Goal: Task Accomplishment & Management: Complete application form

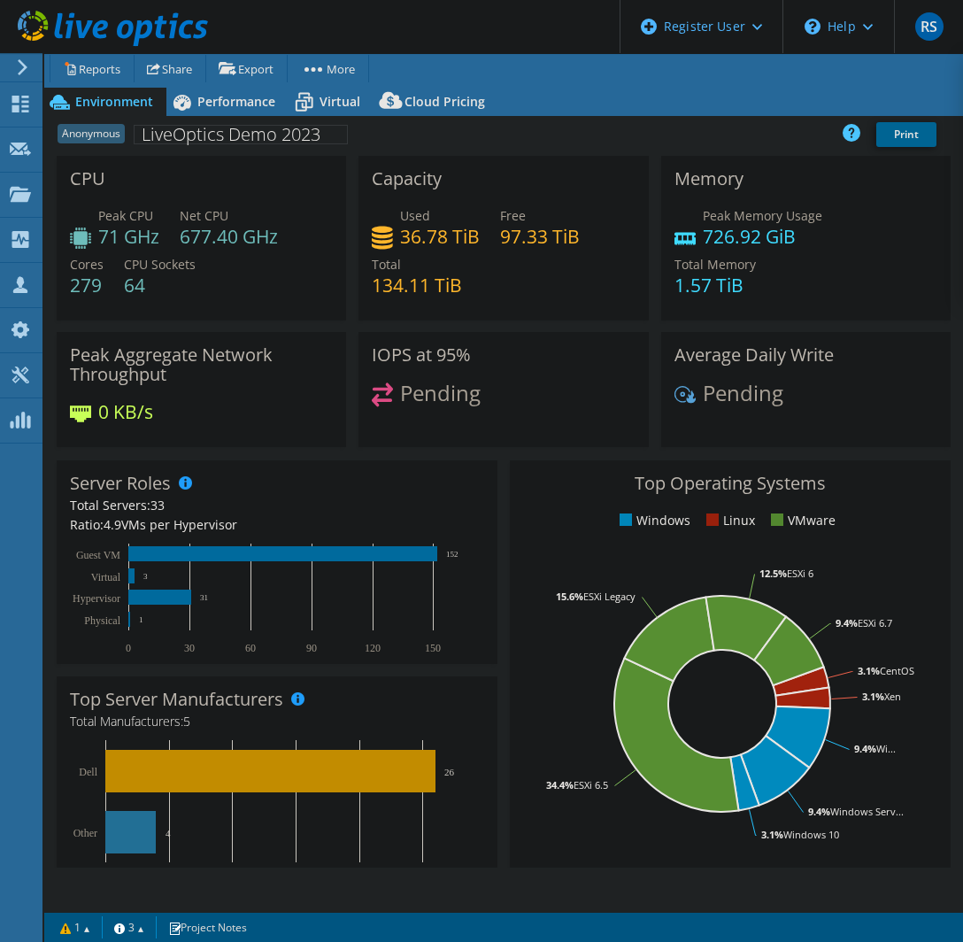
select select "[GEOGRAPHIC_DATA]"
select select "GBP"
click at [237, 109] on span "Performance" at bounding box center [236, 101] width 78 height 17
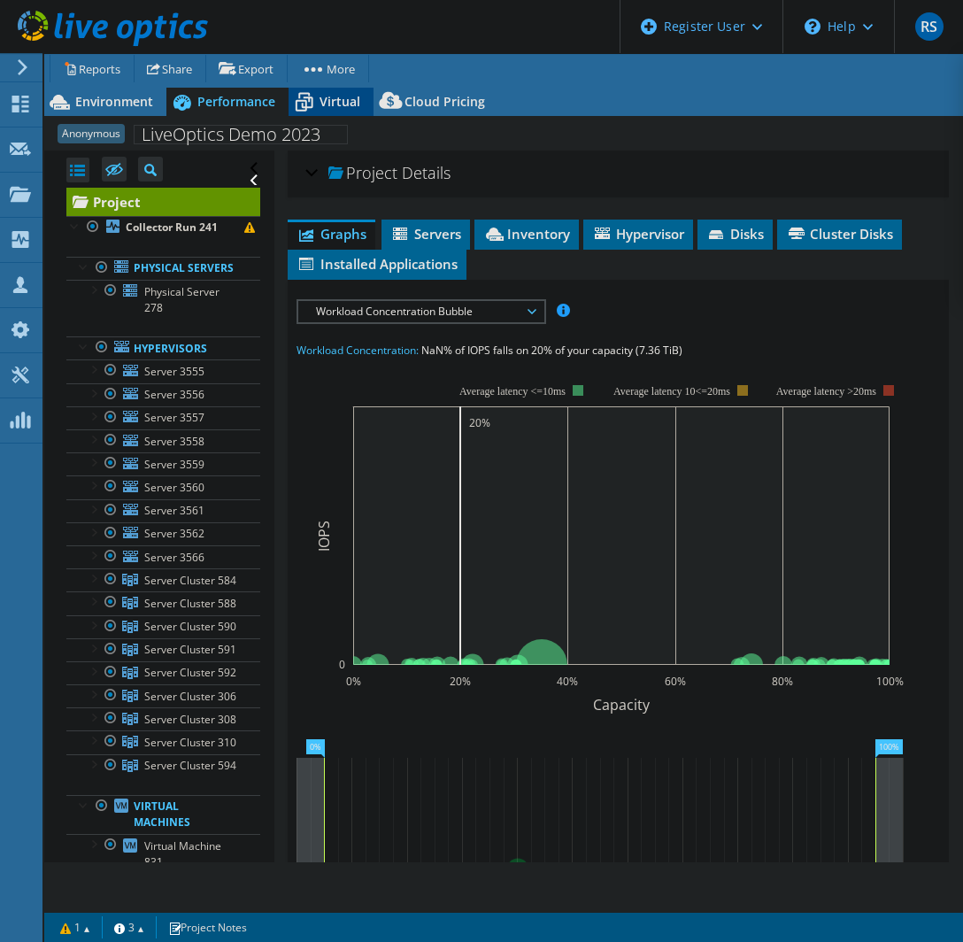
click at [319, 112] on div "Virtual" at bounding box center [331, 102] width 85 height 28
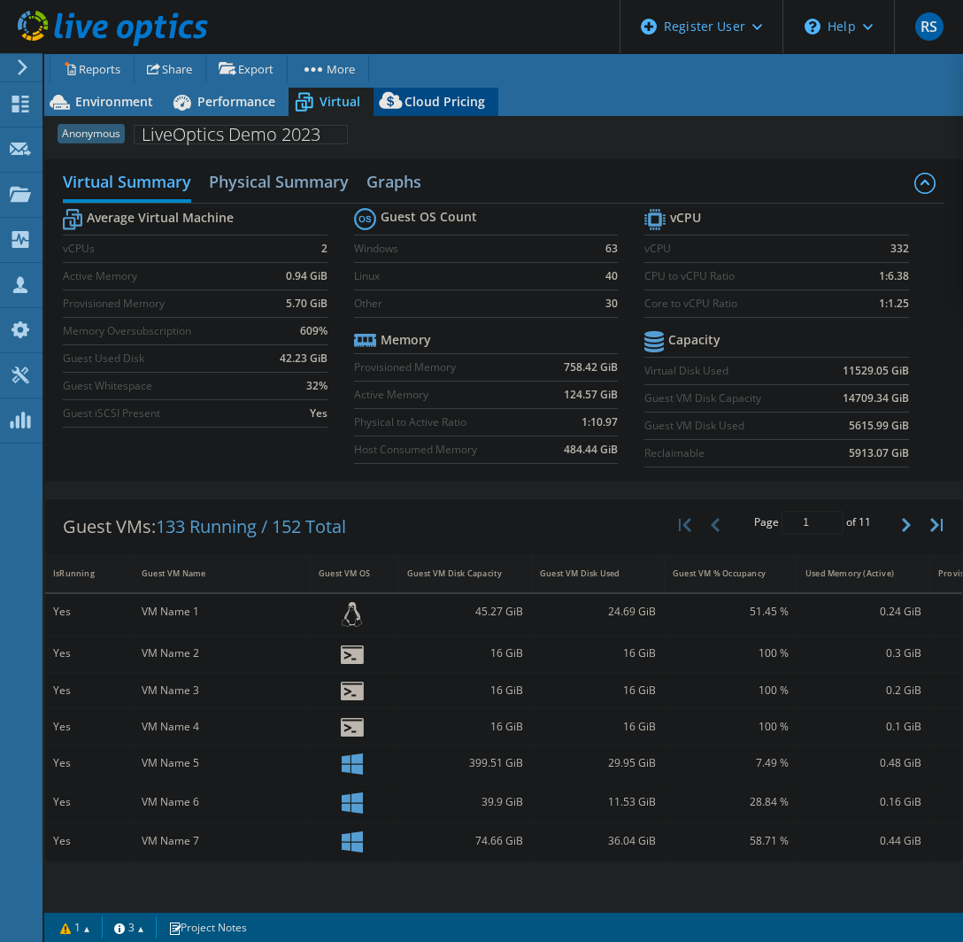
click at [413, 106] on span "Cloud Pricing" at bounding box center [444, 101] width 81 height 17
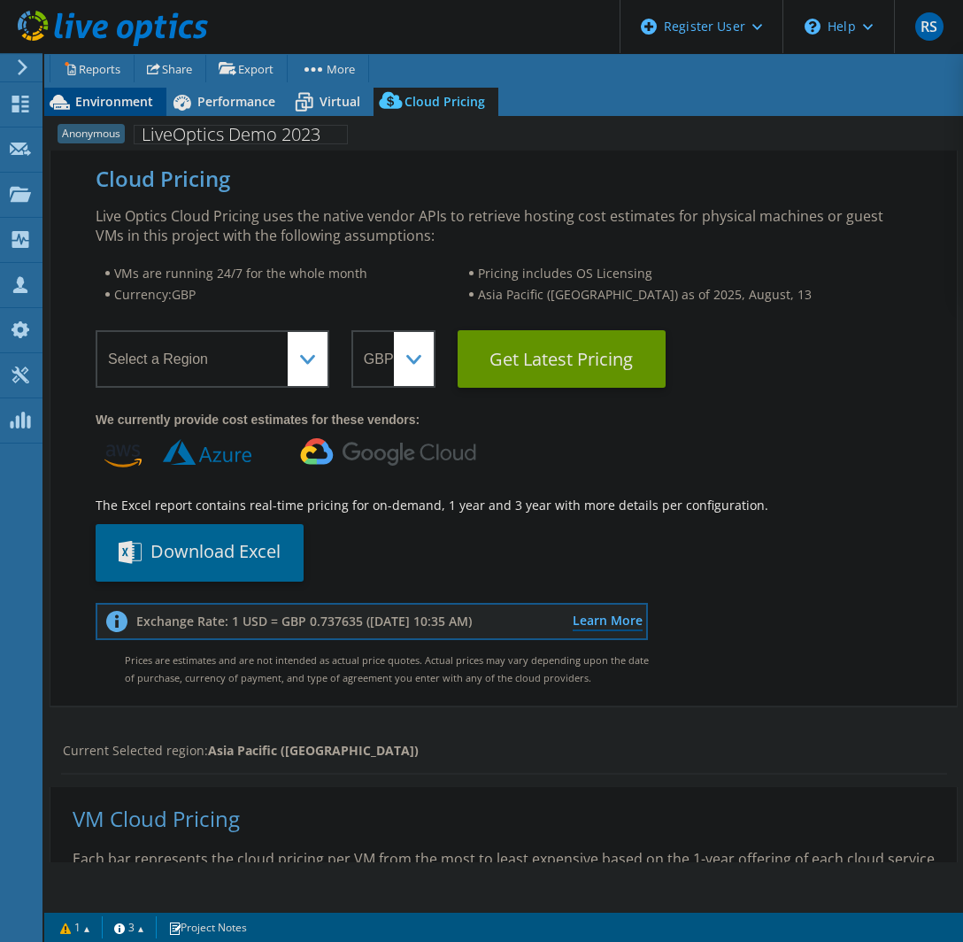
click at [113, 102] on span "Environment" at bounding box center [114, 101] width 78 height 17
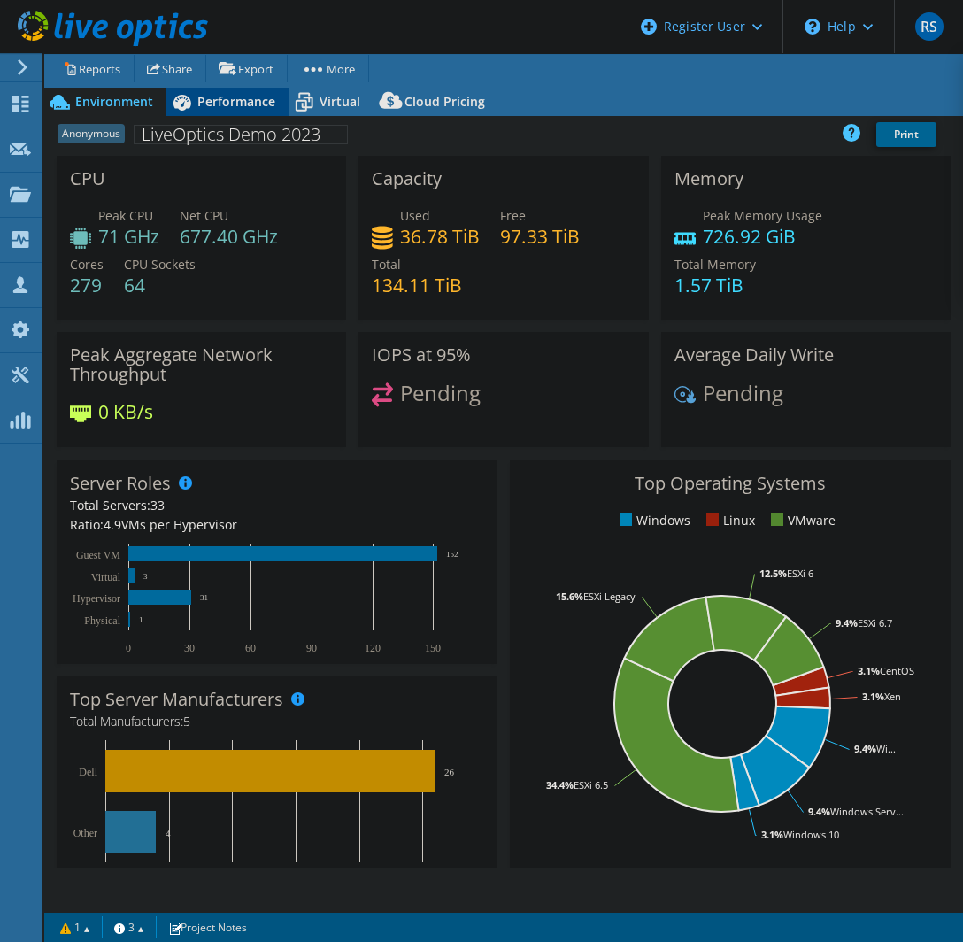
click at [235, 102] on span "Performance" at bounding box center [236, 101] width 78 height 17
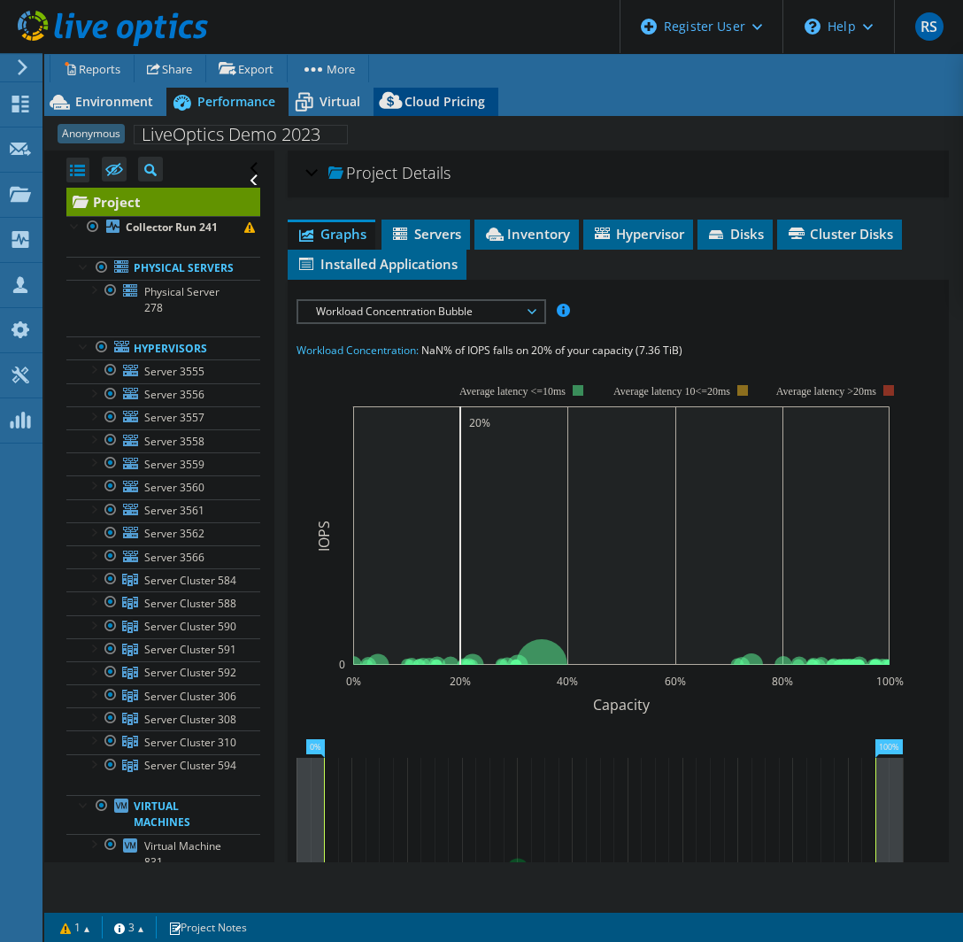
click at [454, 93] on span "Cloud Pricing" at bounding box center [444, 101] width 81 height 17
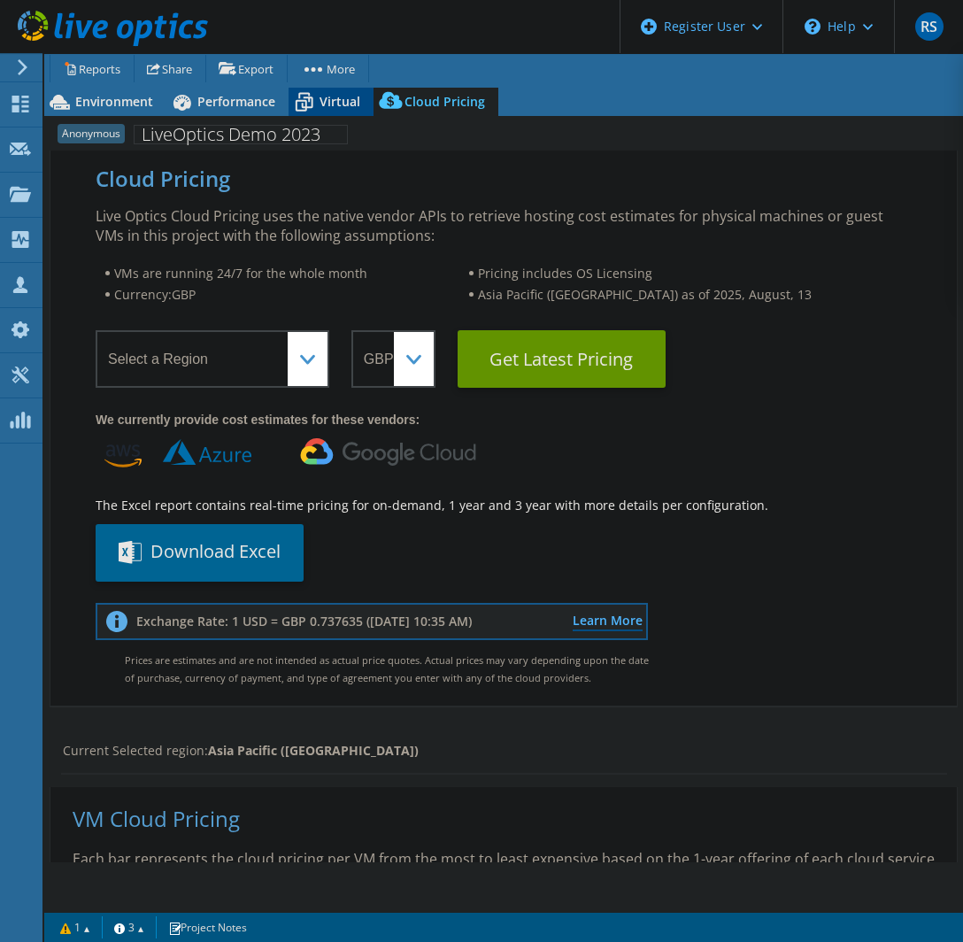
click at [334, 113] on div "Virtual" at bounding box center [331, 102] width 85 height 28
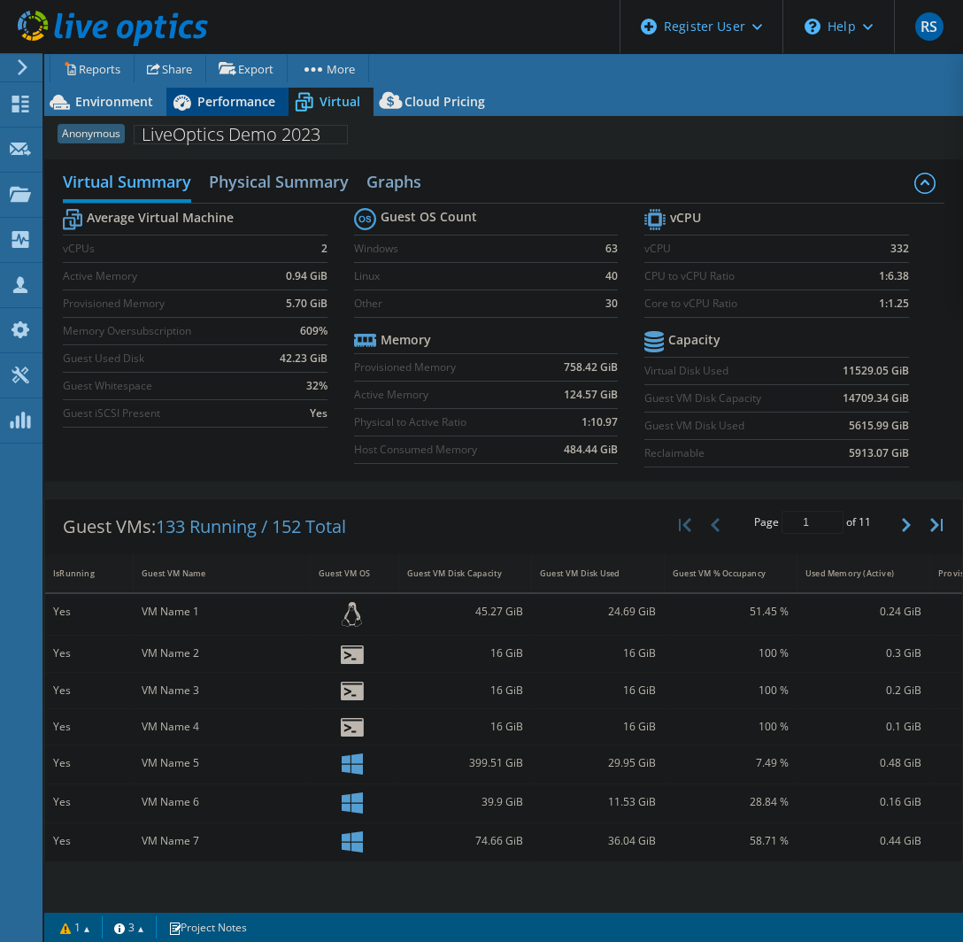
click at [235, 102] on span "Performance" at bounding box center [236, 101] width 78 height 17
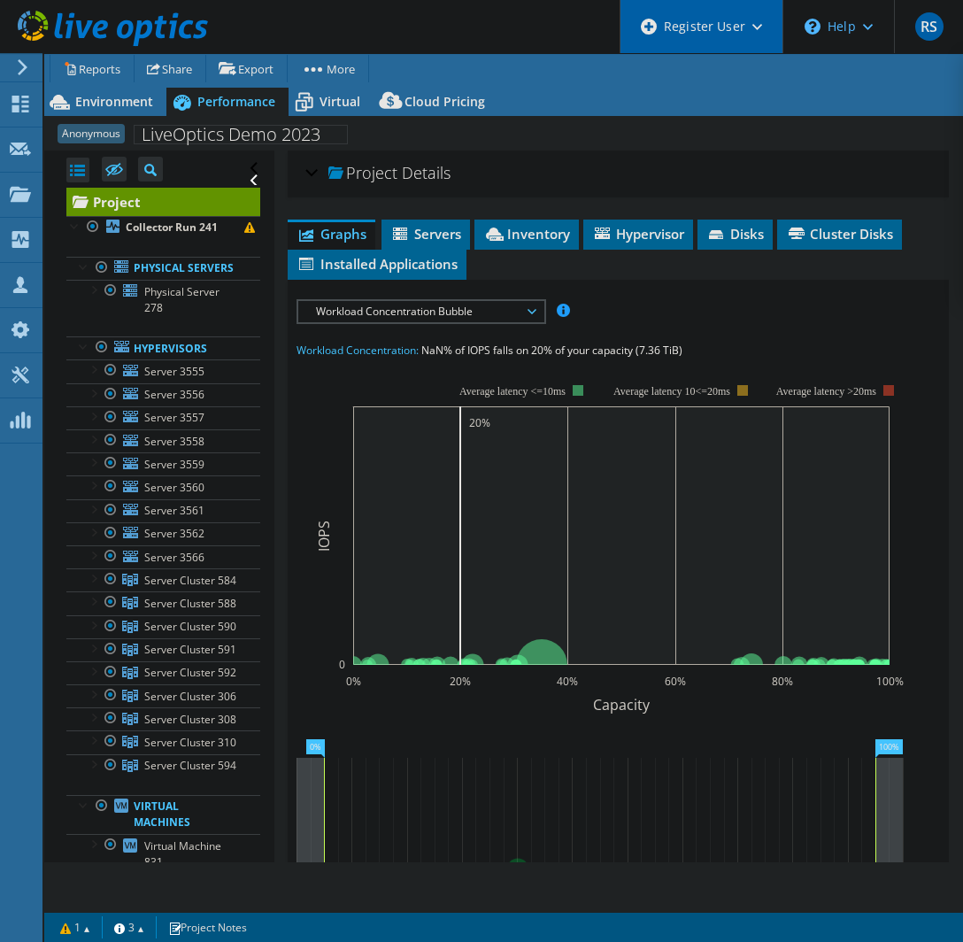
click at [742, 28] on div "Register User" at bounding box center [700, 26] width 163 height 53
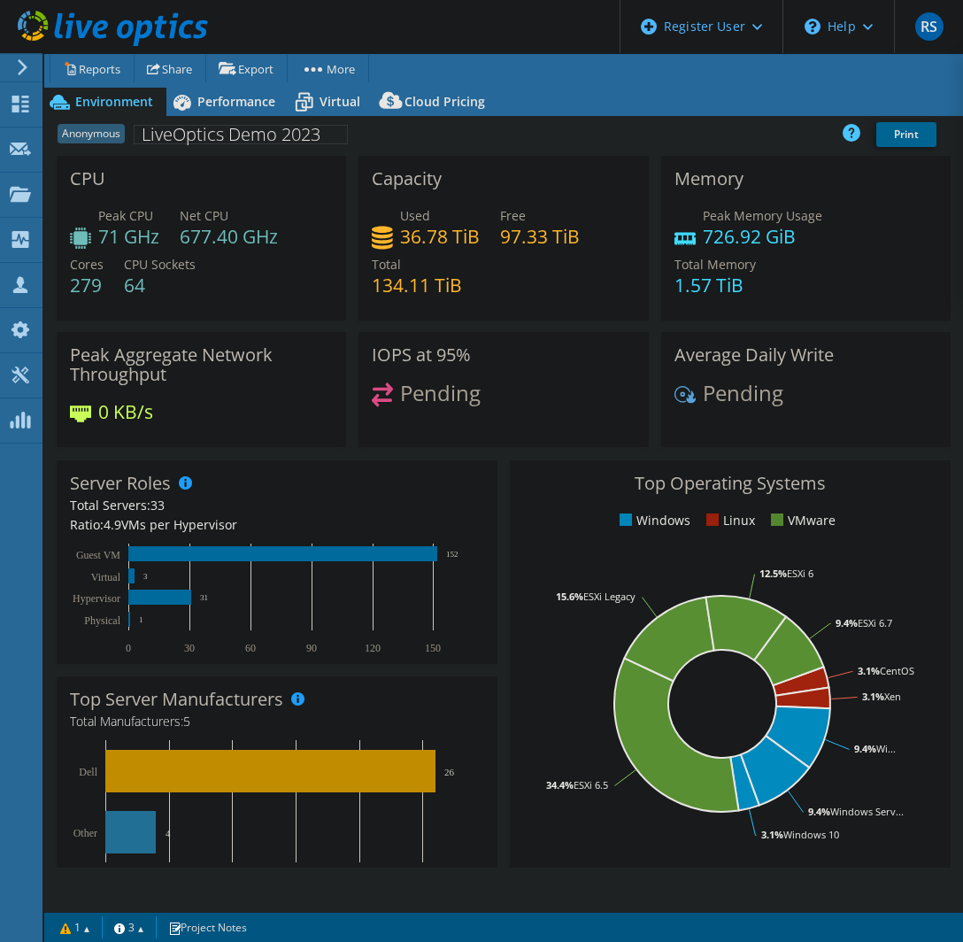
select select "[GEOGRAPHIC_DATA]"
select select "GBP"
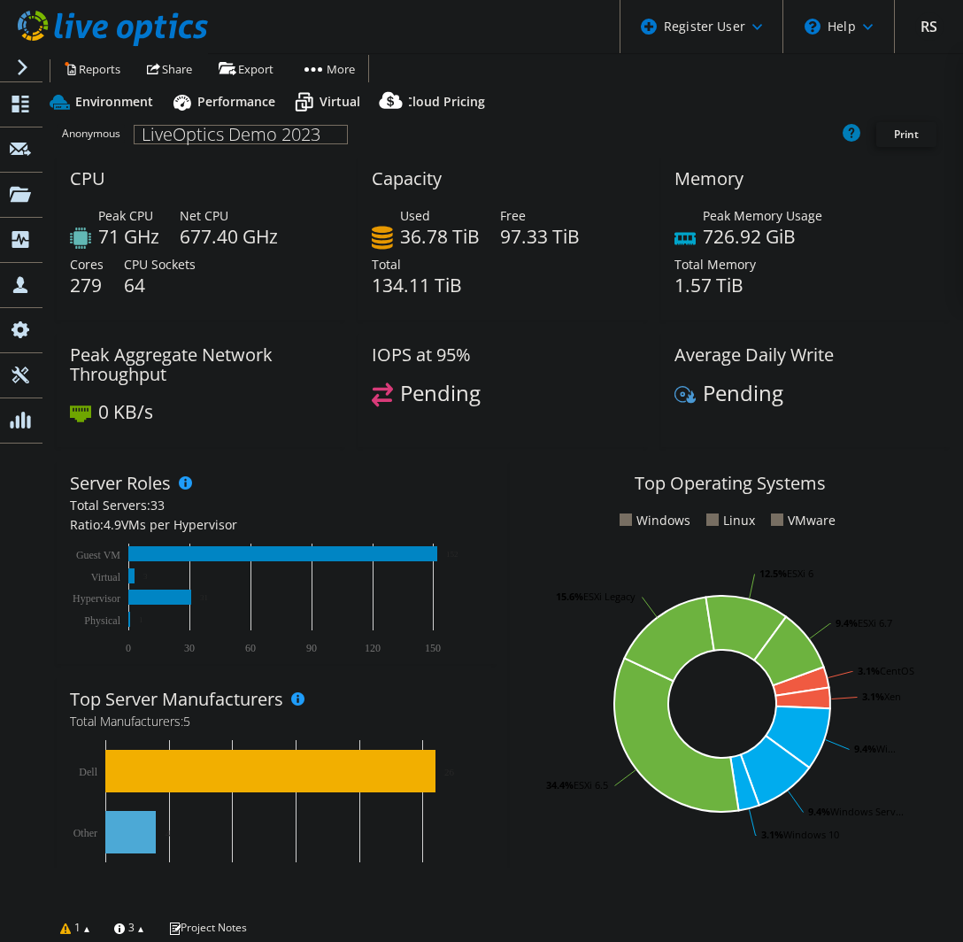
select select "[GEOGRAPHIC_DATA]"
select select "GBP"
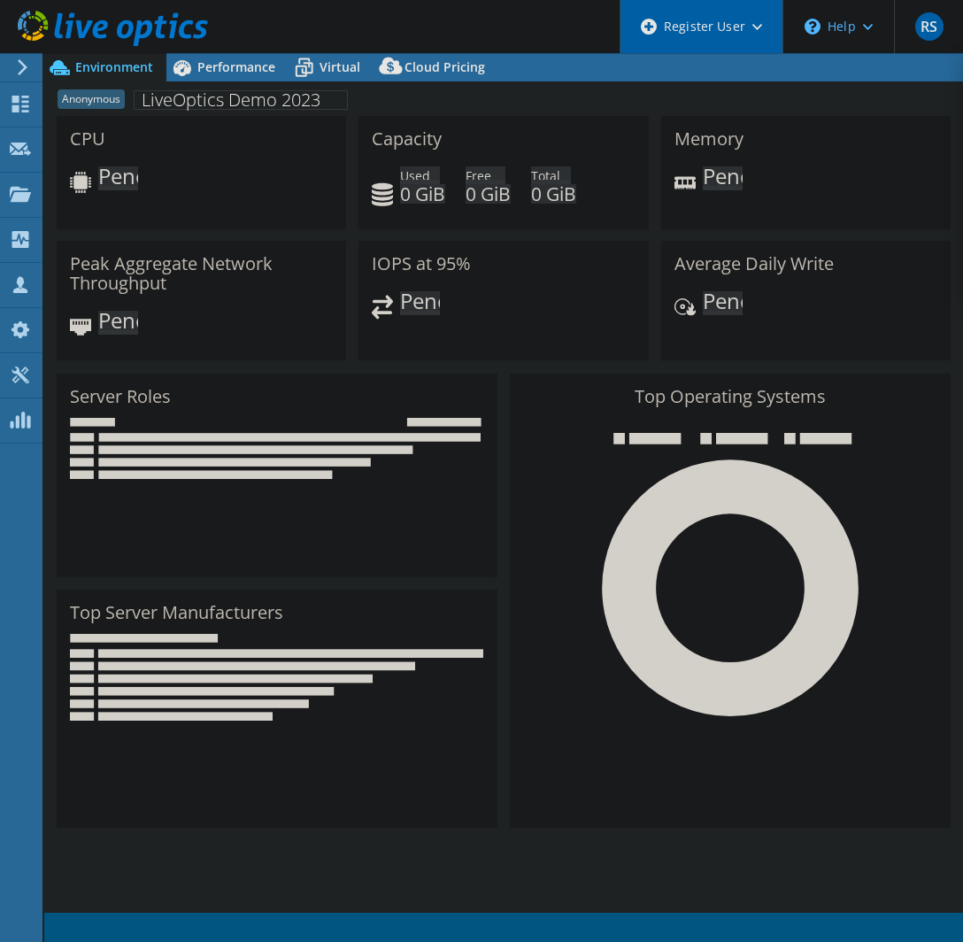
click at [748, 22] on div "Register User" at bounding box center [700, 26] width 163 height 53
select select "[GEOGRAPHIC_DATA]"
select select "GBP"
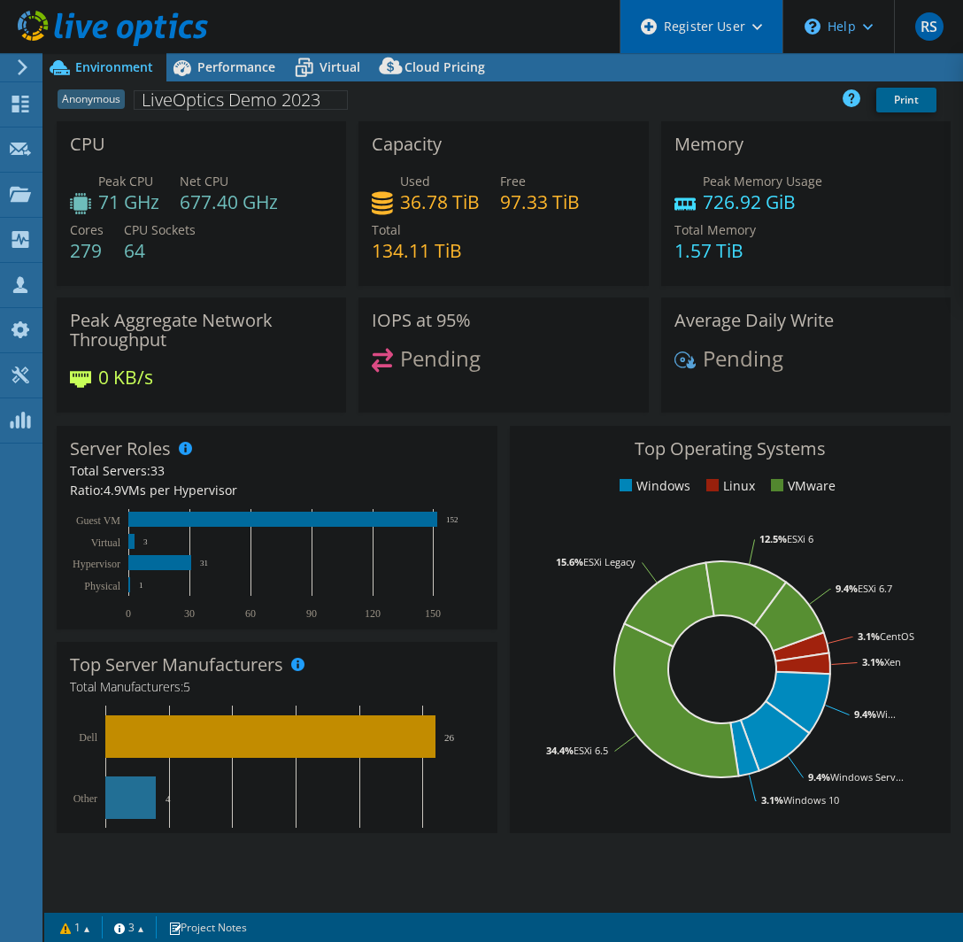
click at [740, 33] on div "Register User" at bounding box center [700, 26] width 163 height 53
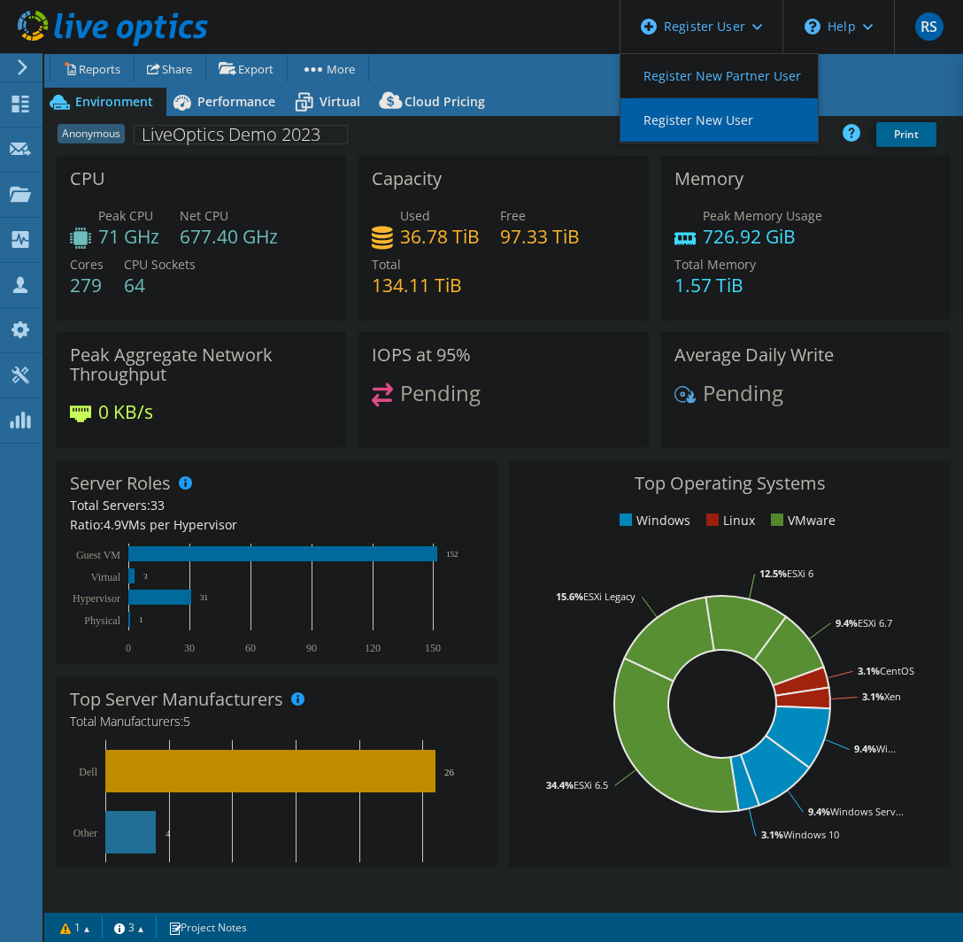
click at [724, 117] on link "Register New User" at bounding box center [718, 119] width 197 height 43
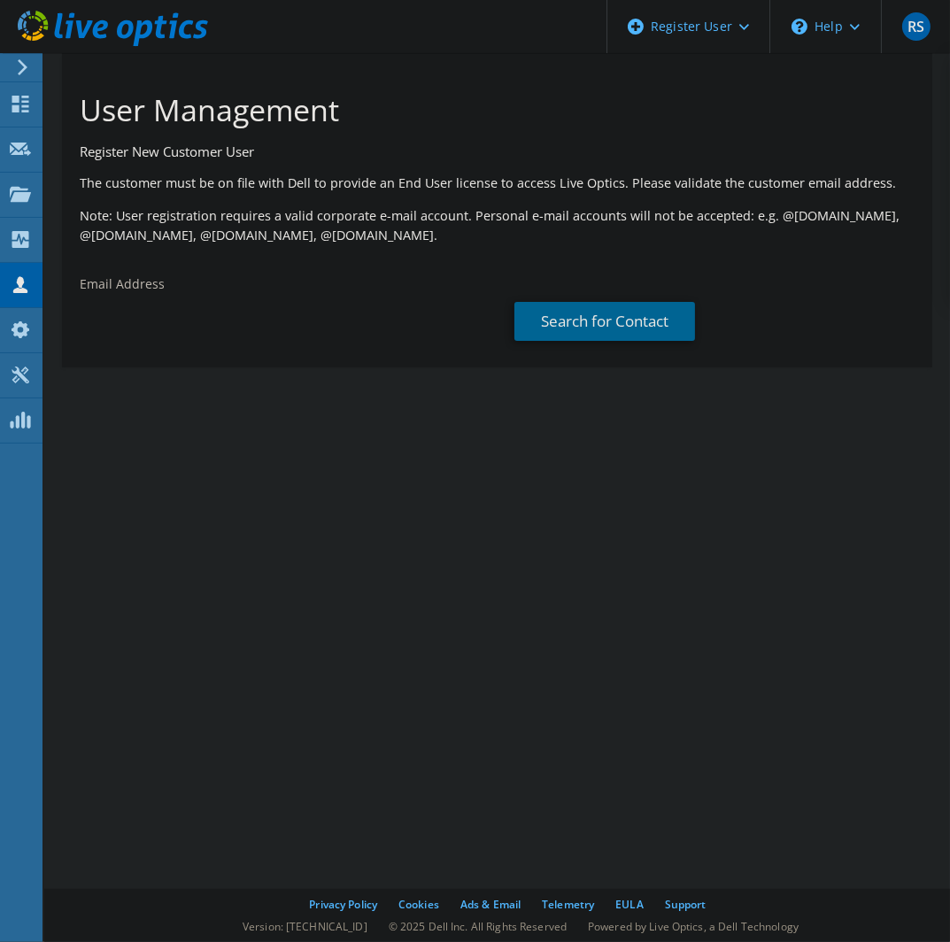
click at [724, 117] on h1 "User Management" at bounding box center [493, 109] width 826 height 37
click at [719, 20] on div "Register User" at bounding box center [687, 26] width 163 height 53
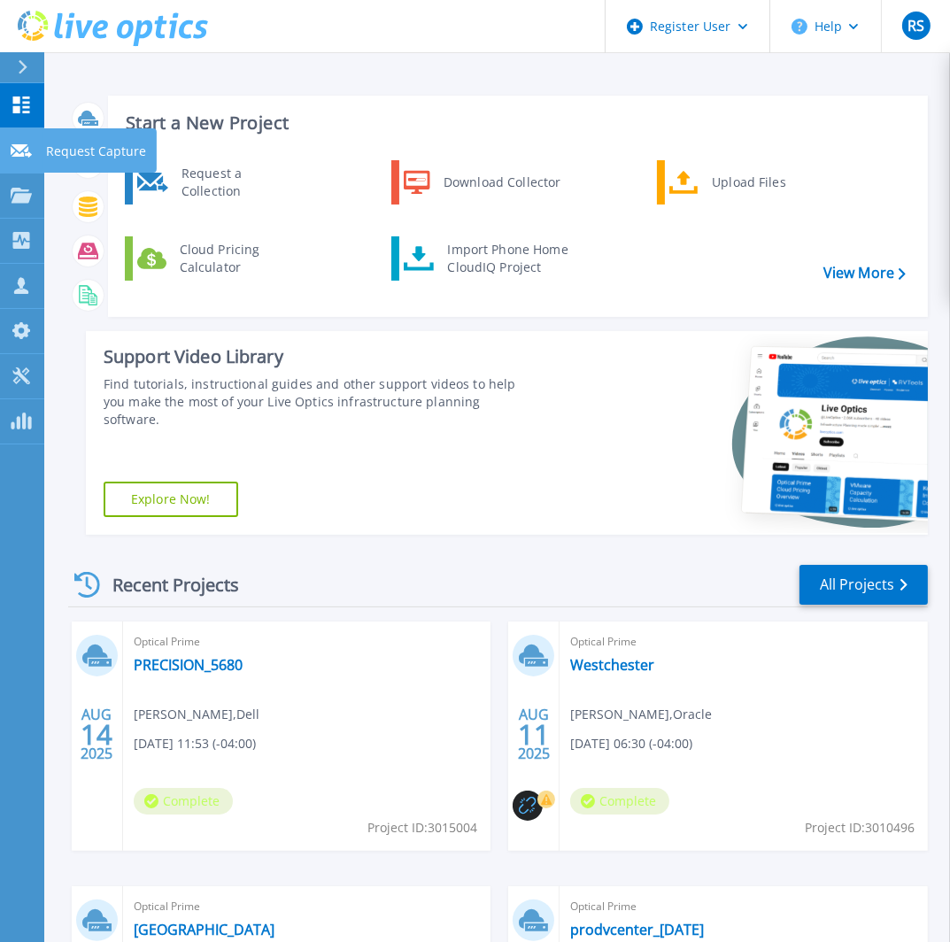
click at [18, 152] on icon at bounding box center [21, 150] width 21 height 13
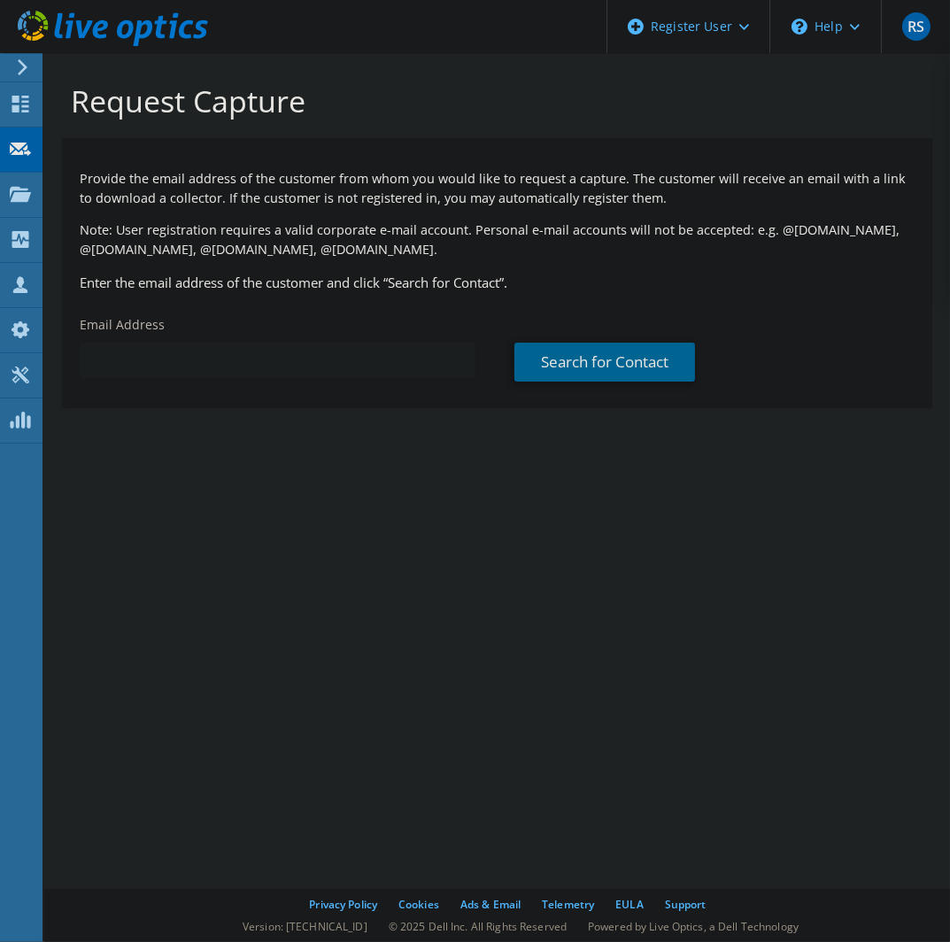
click at [252, 364] on input "text" at bounding box center [278, 359] width 396 height 35
click at [369, 361] on input "text" at bounding box center [278, 359] width 396 height 35
paste input "asegovia@ups.com"
click at [568, 368] on link "Search for Contact" at bounding box center [604, 361] width 181 height 39
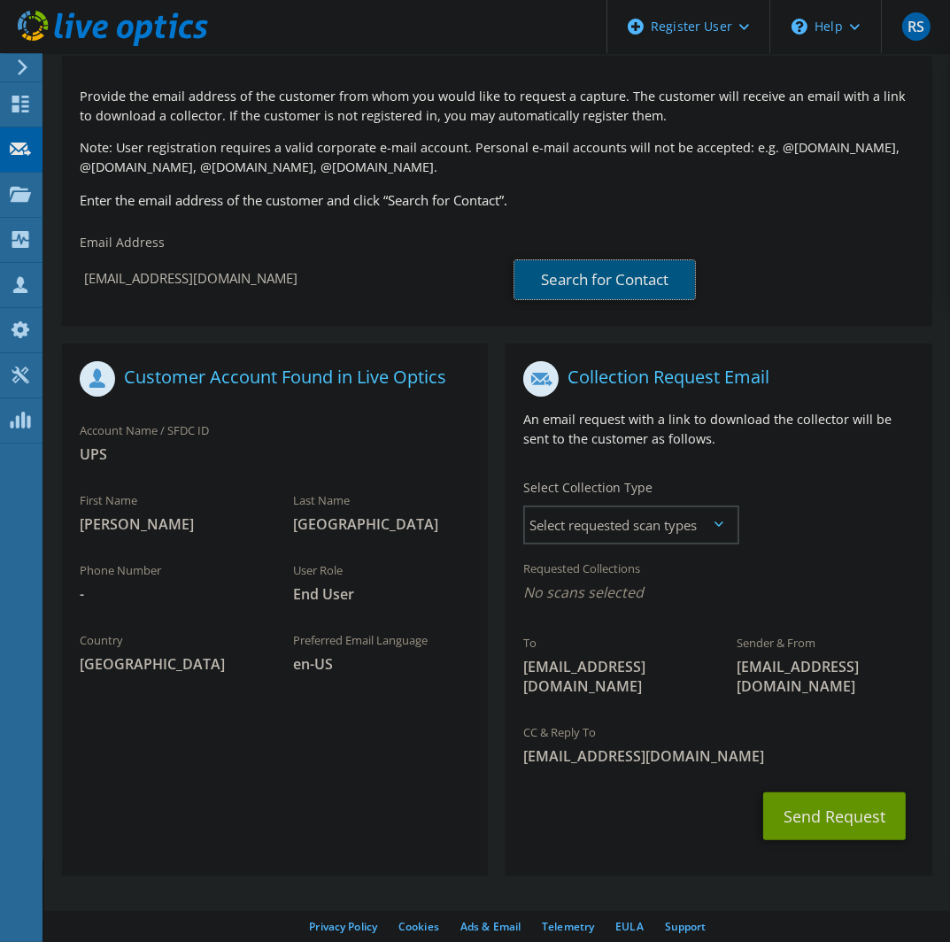
scroll to position [85, 0]
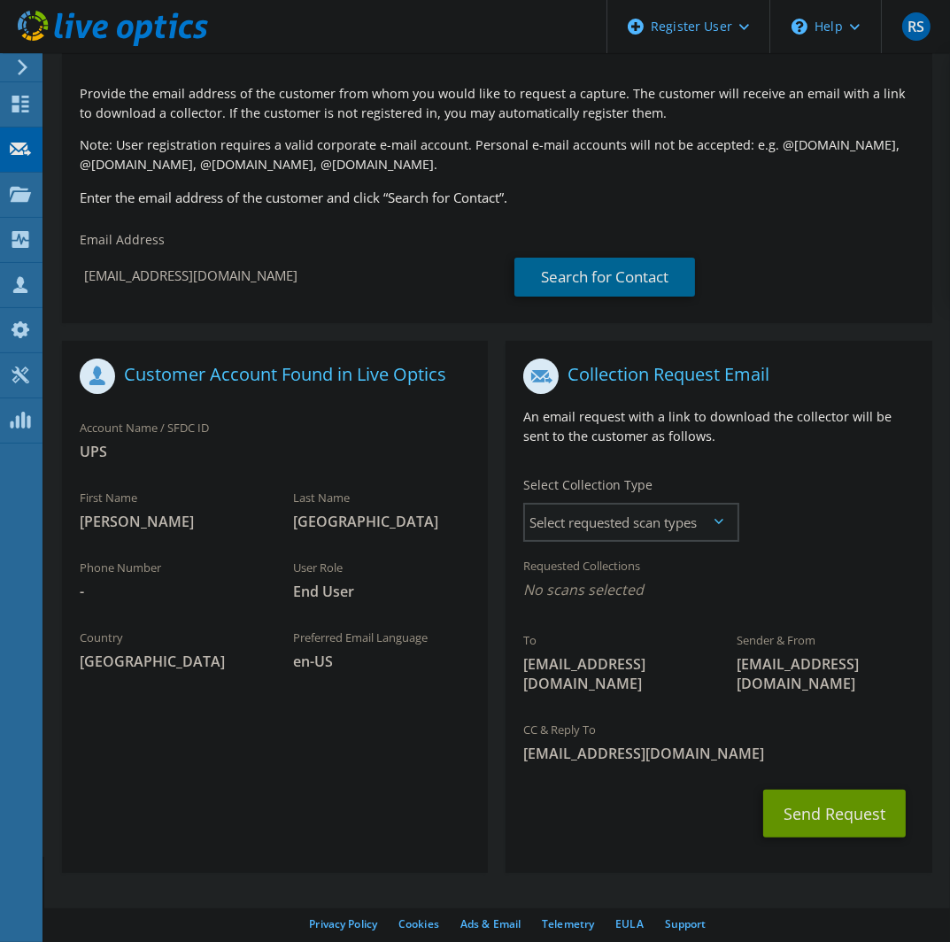
click at [724, 528] on span "Select requested scan types" at bounding box center [630, 521] width 211 height 35
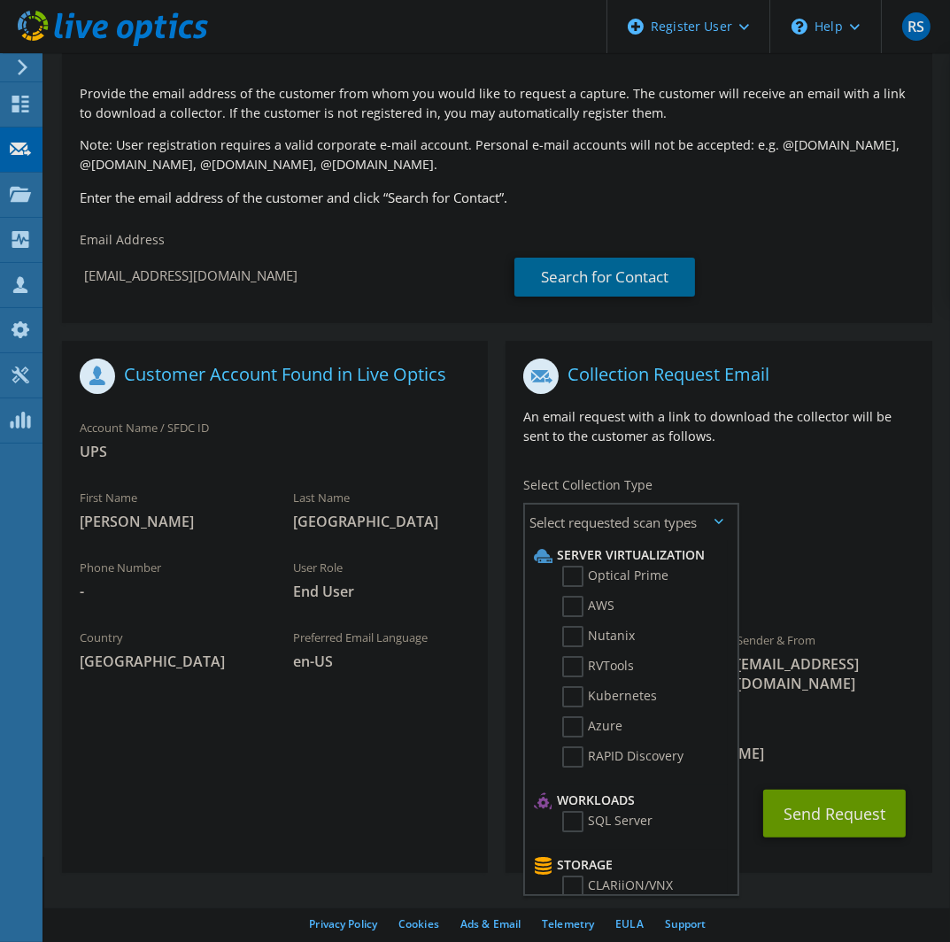
click at [801, 463] on div "Collection Request Email An email request with a link to download the collector…" at bounding box center [718, 409] width 426 height 118
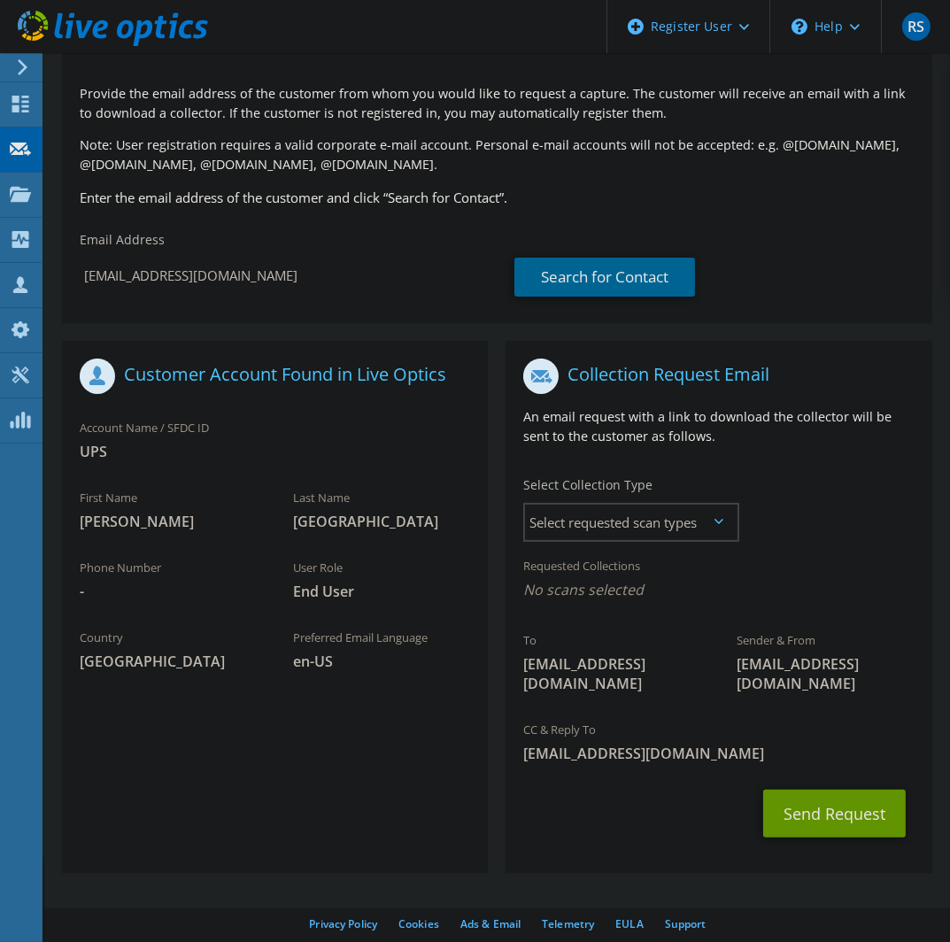
click at [719, 519] on icon at bounding box center [718, 521] width 9 height 5
click at [699, 527] on span "Select requested scan types" at bounding box center [630, 521] width 211 height 35
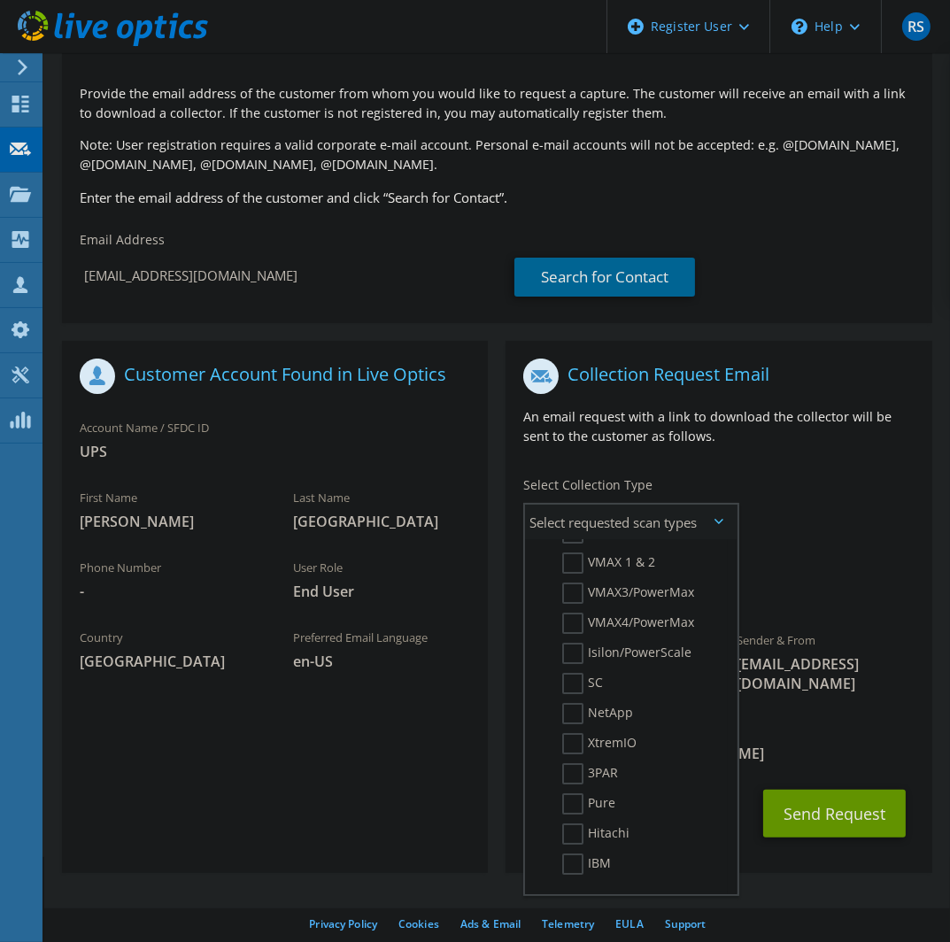
scroll to position [0, 0]
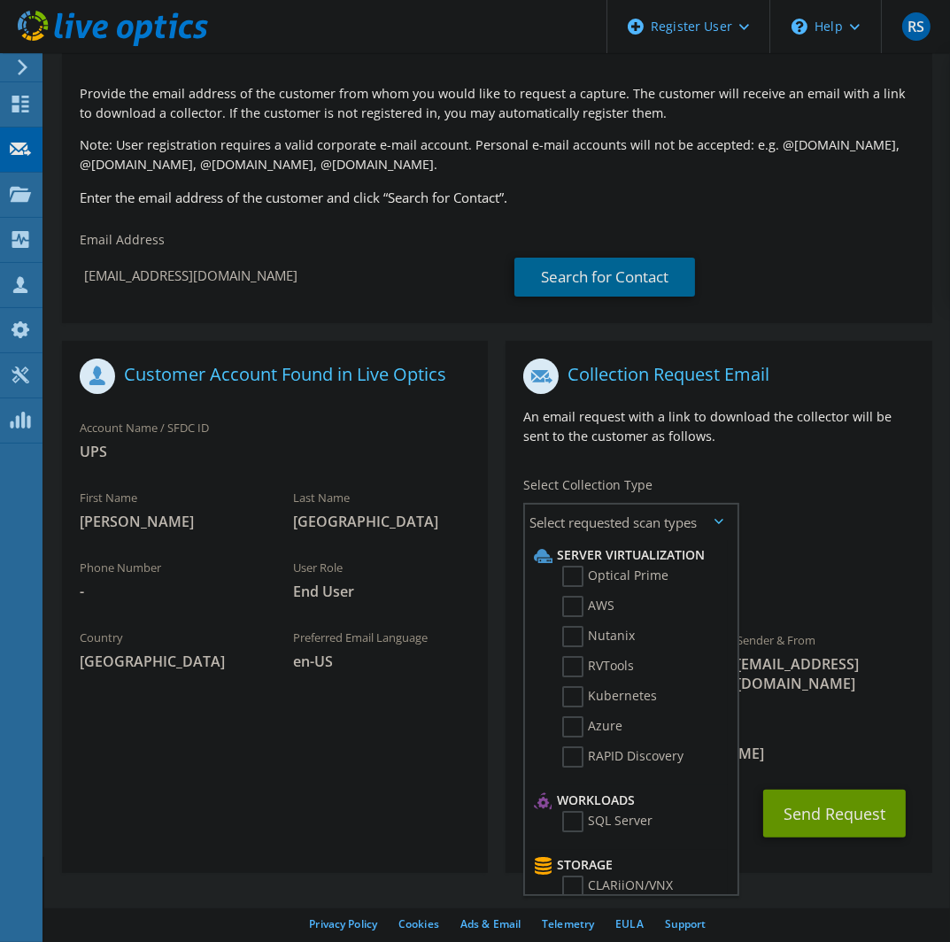
click at [819, 550] on div "Requested Collections No scans selected" at bounding box center [718, 579] width 426 height 65
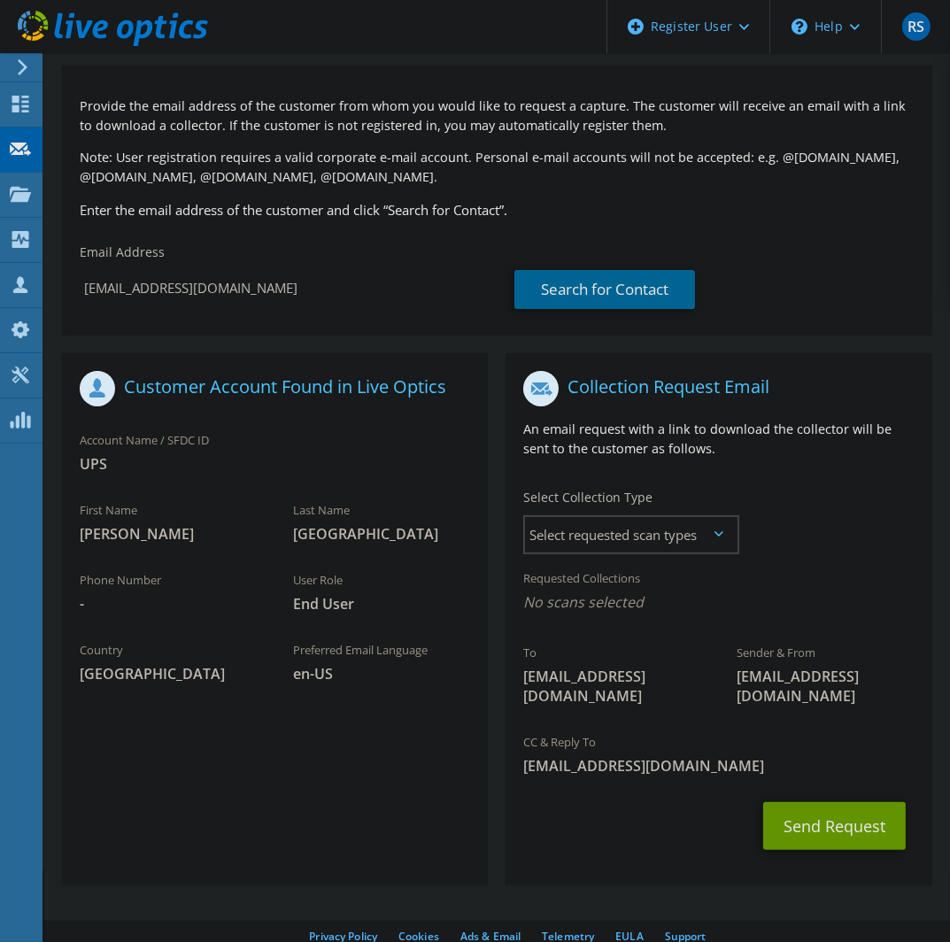
scroll to position [85, 0]
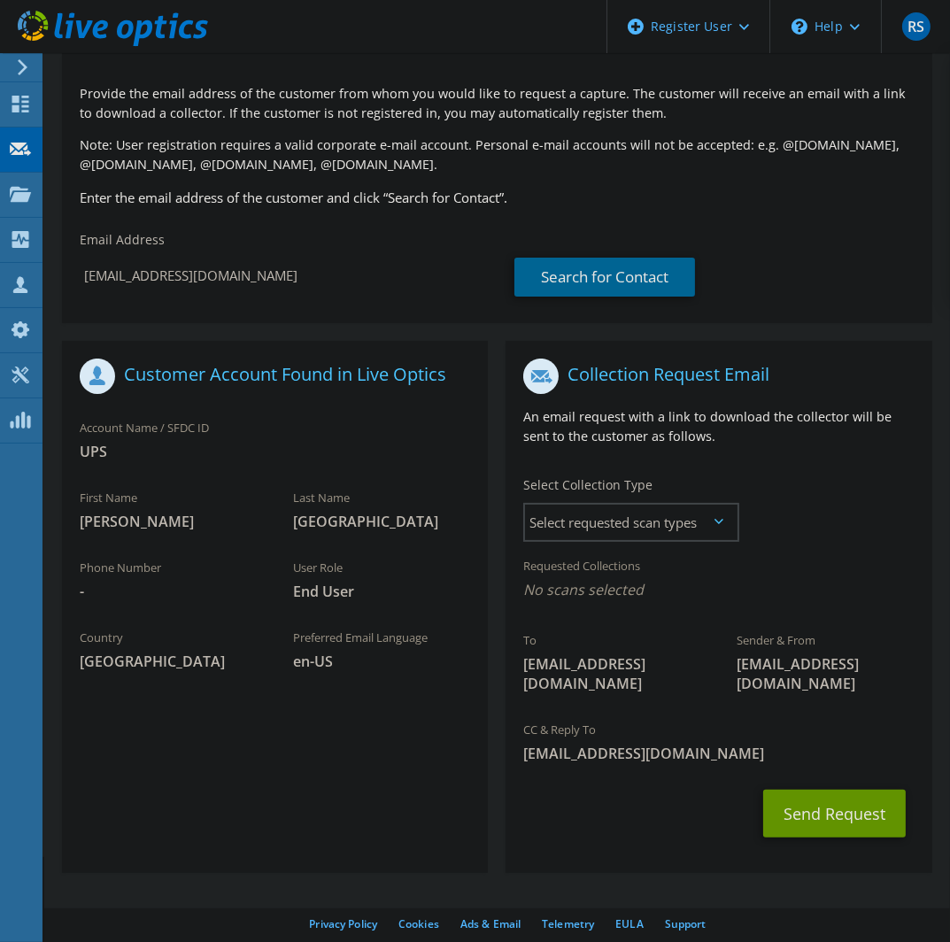
click at [719, 520] on icon at bounding box center [718, 521] width 9 height 5
click at [715, 524] on span "Select requested scan types" at bounding box center [630, 521] width 211 height 35
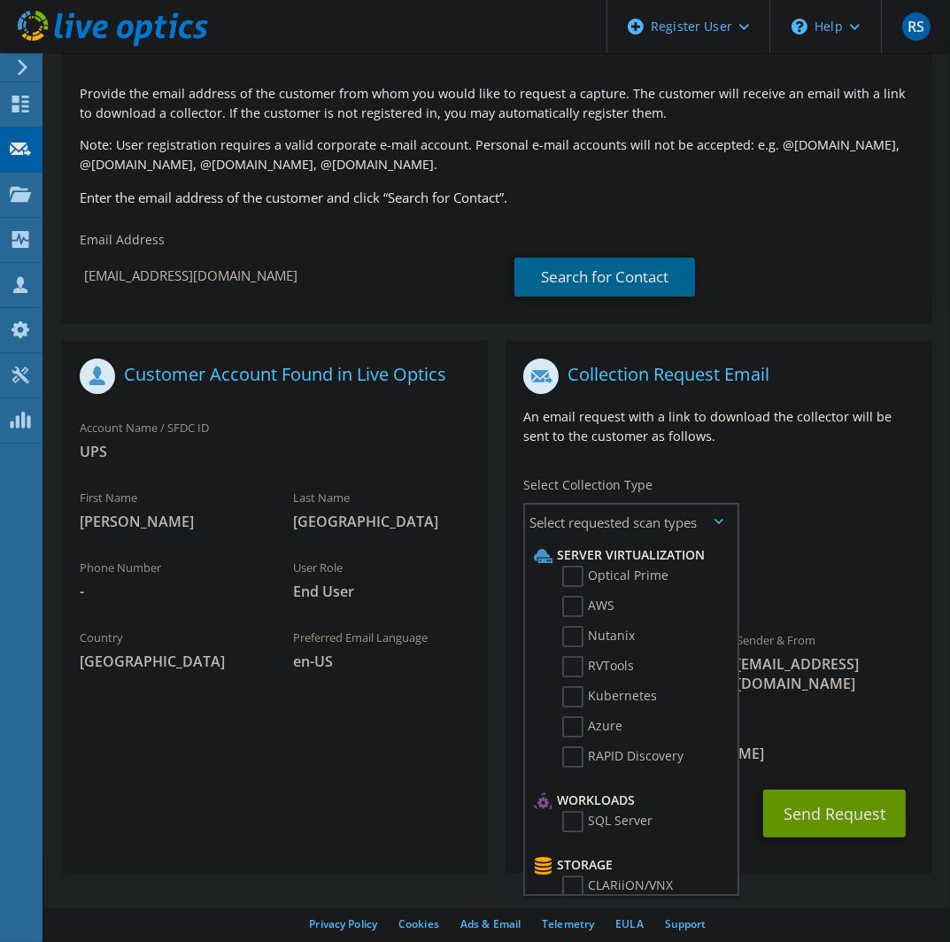
scroll to position [0, 0]
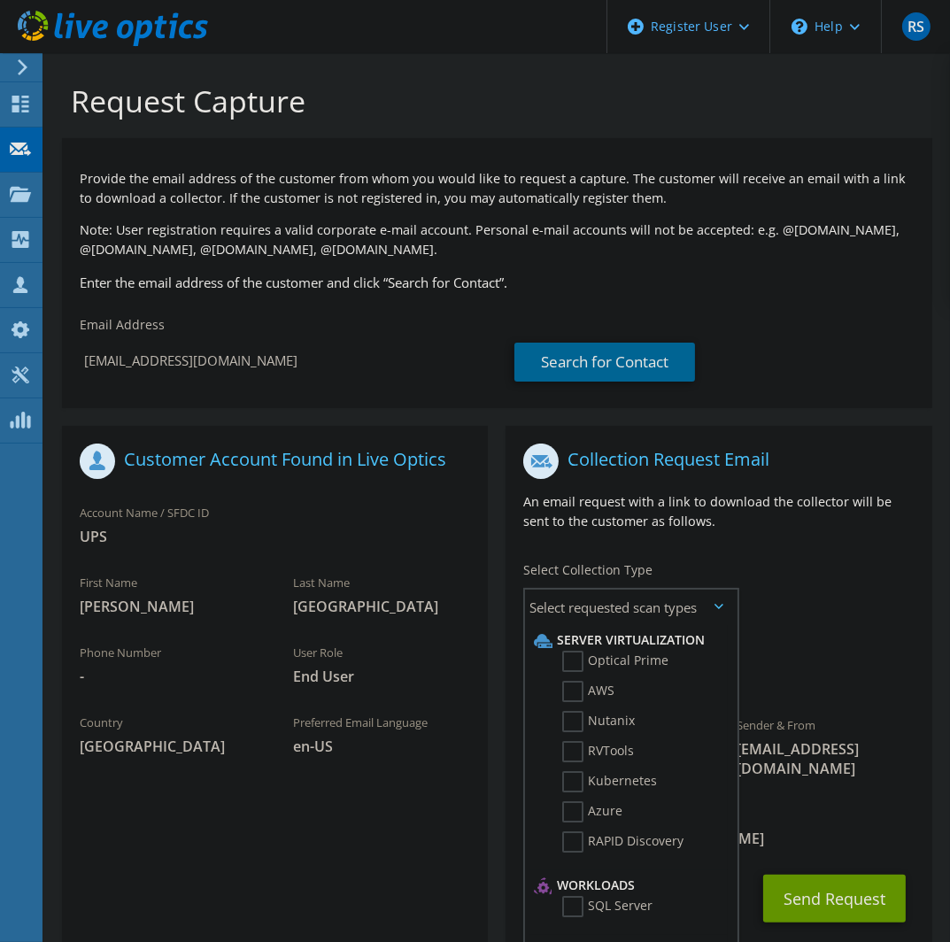
click at [860, 561] on div "To asegovia@ups.com Sender & From liveoptics@liveoptics.com" at bounding box center [718, 615] width 426 height 361
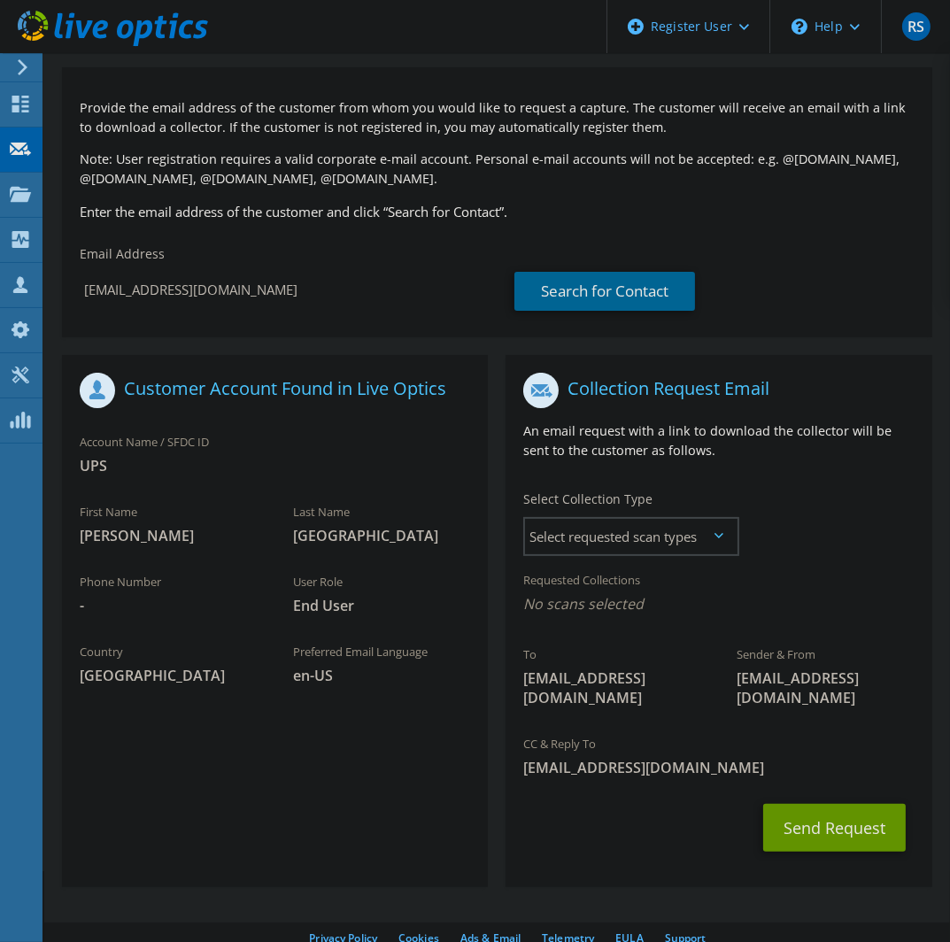
scroll to position [85, 0]
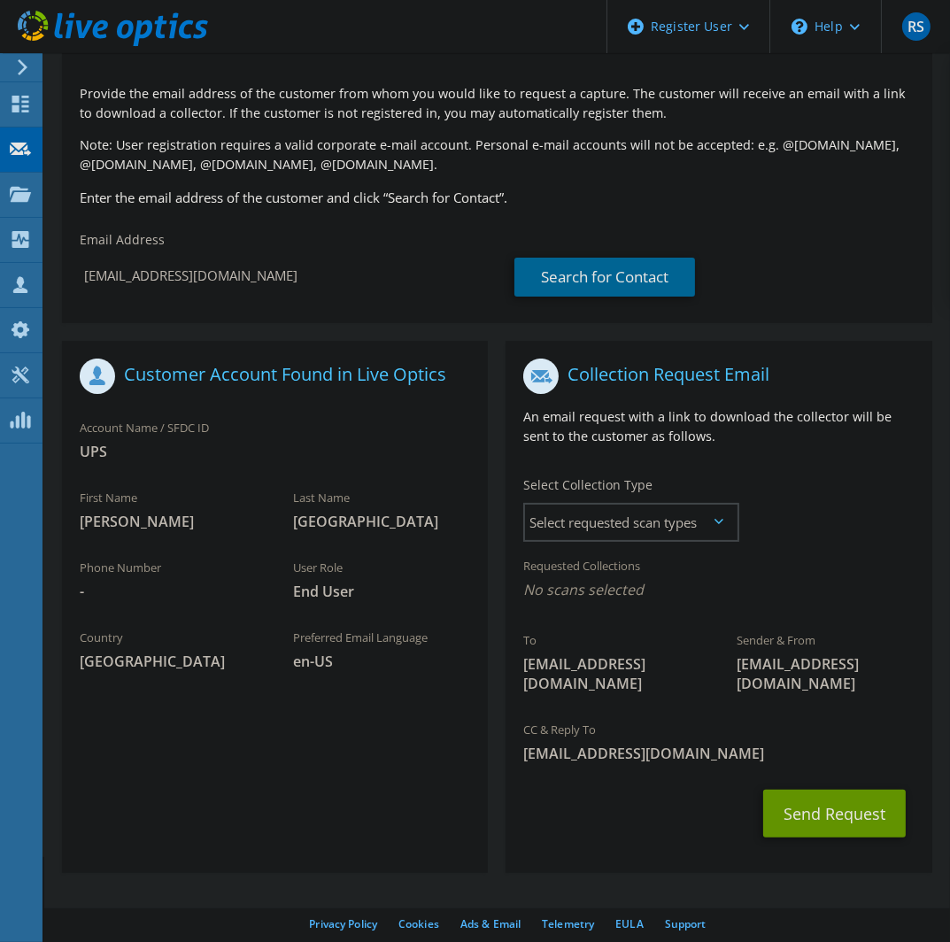
drag, startPoint x: 218, startPoint y: 281, endPoint x: 58, endPoint y: 267, distance: 160.8
click at [58, 267] on section "Request Capture Provide the email address of the customer from whom you would l…" at bounding box center [496, 464] width 905 height 993
paste input "ssheth"
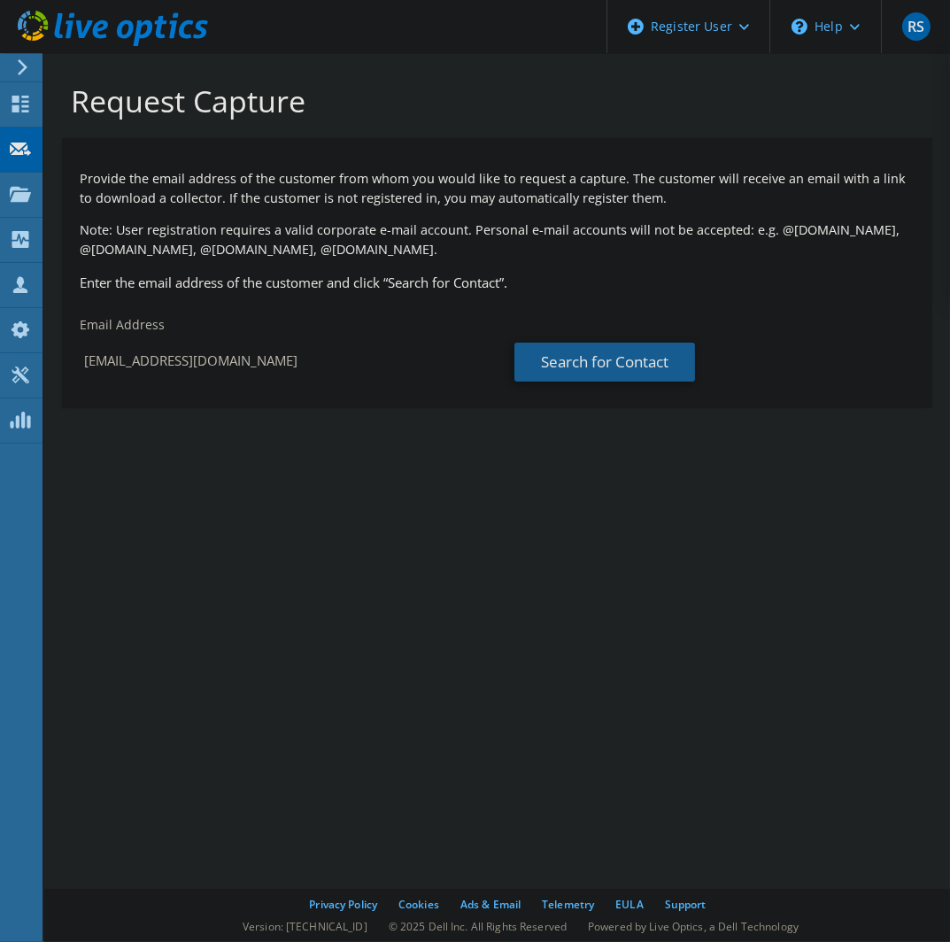
type input "ssheth@ups.com"
click at [634, 358] on link "Search for Contact" at bounding box center [604, 361] width 181 height 39
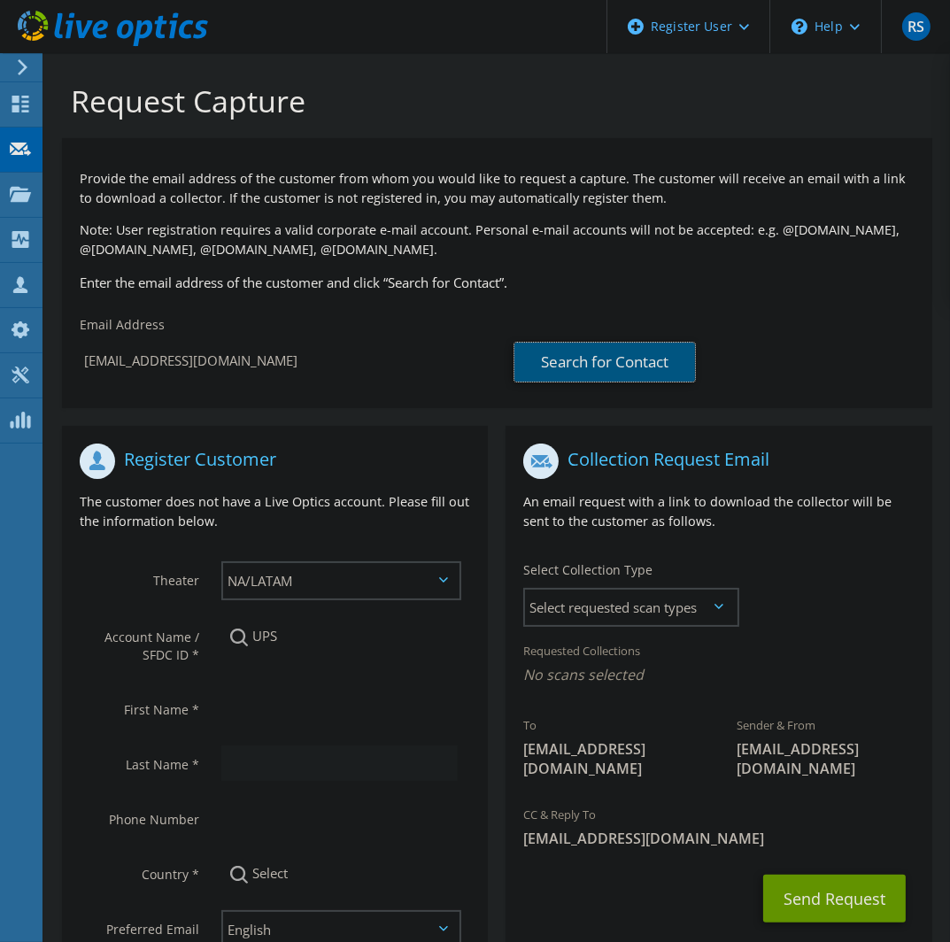
scroll to position [147, 0]
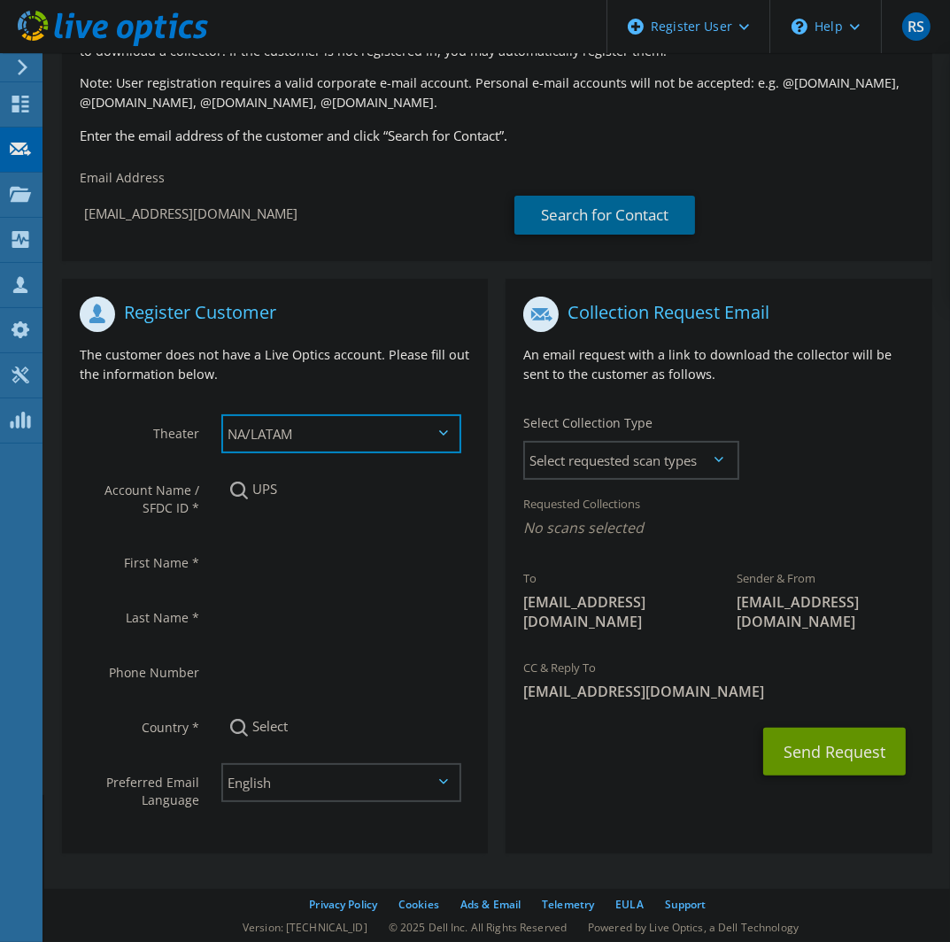
click at [447, 427] on select "APJ EMEA NA/LATAM" at bounding box center [341, 433] width 240 height 39
click at [221, 414] on select "APJ EMEA NA/LATAM" at bounding box center [341, 433] width 240 height 39
click at [265, 562] on input "text" at bounding box center [339, 560] width 236 height 35
click at [281, 560] on input "text" at bounding box center [339, 560] width 236 height 35
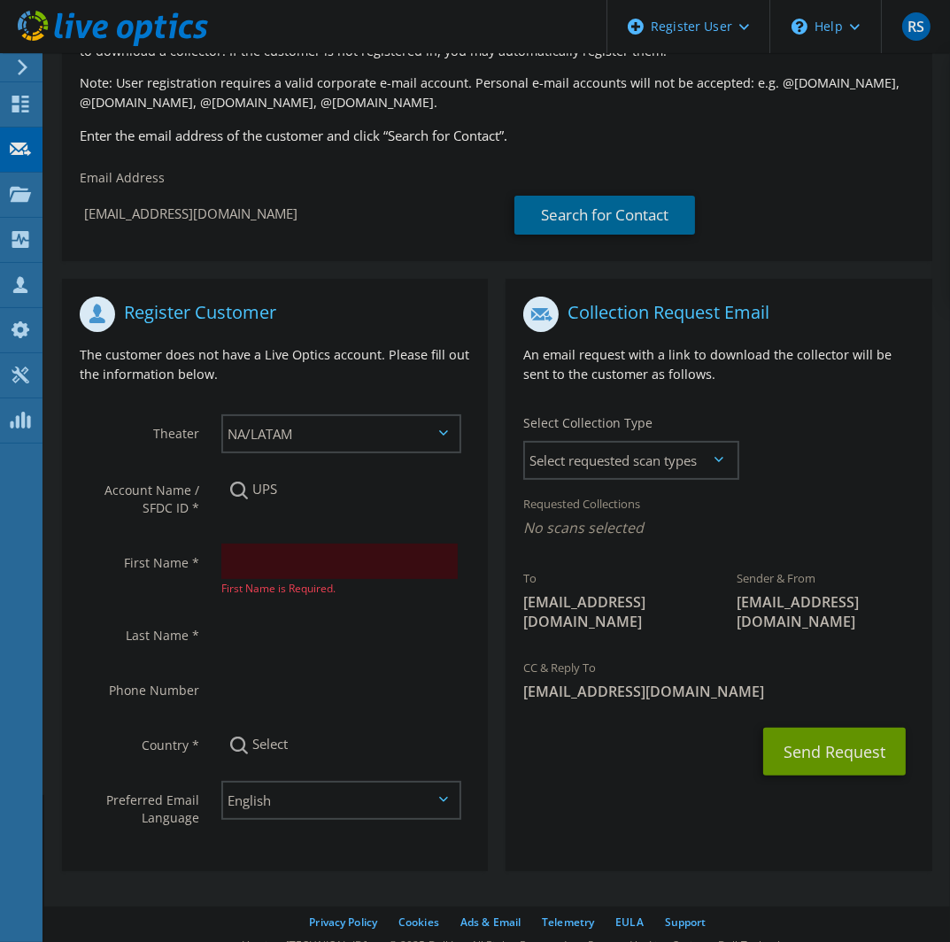
paste input "Shruhud"
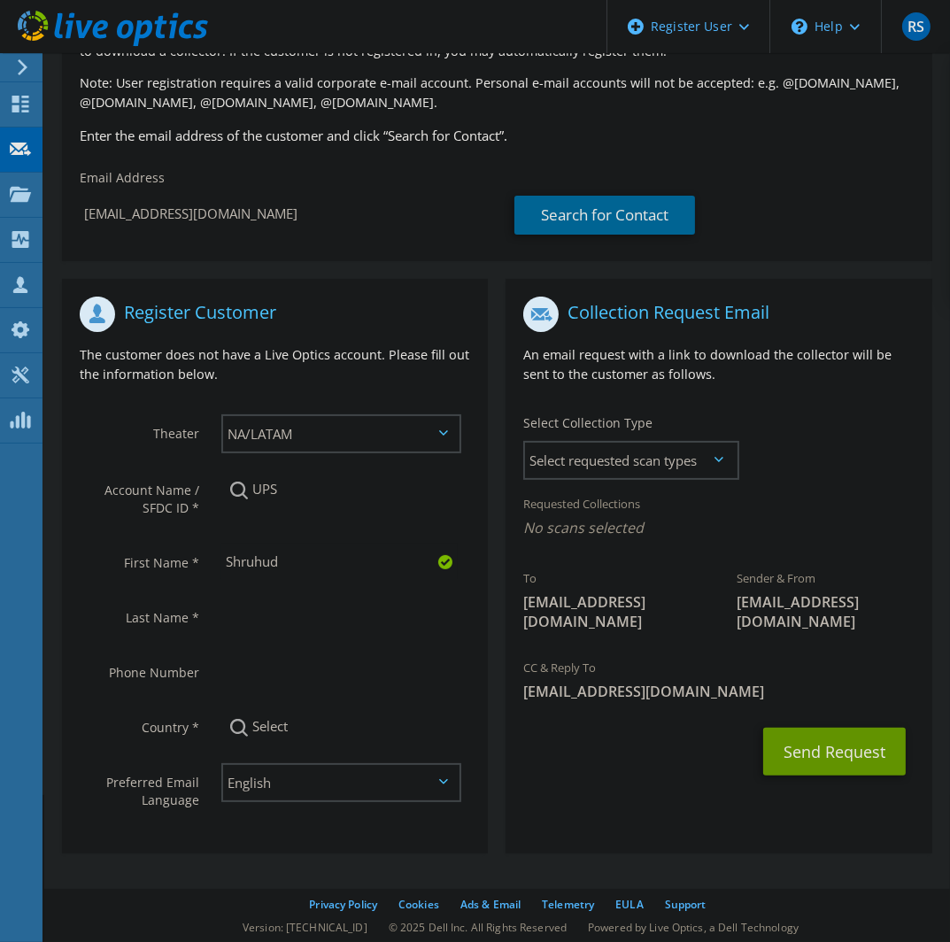
type input "Shruhud"
click at [308, 627] on input "text" at bounding box center [339, 615] width 236 height 35
paste input "Sheth"
type input "Sheth"
click at [350, 730] on input "Select" at bounding box center [339, 725] width 237 height 35
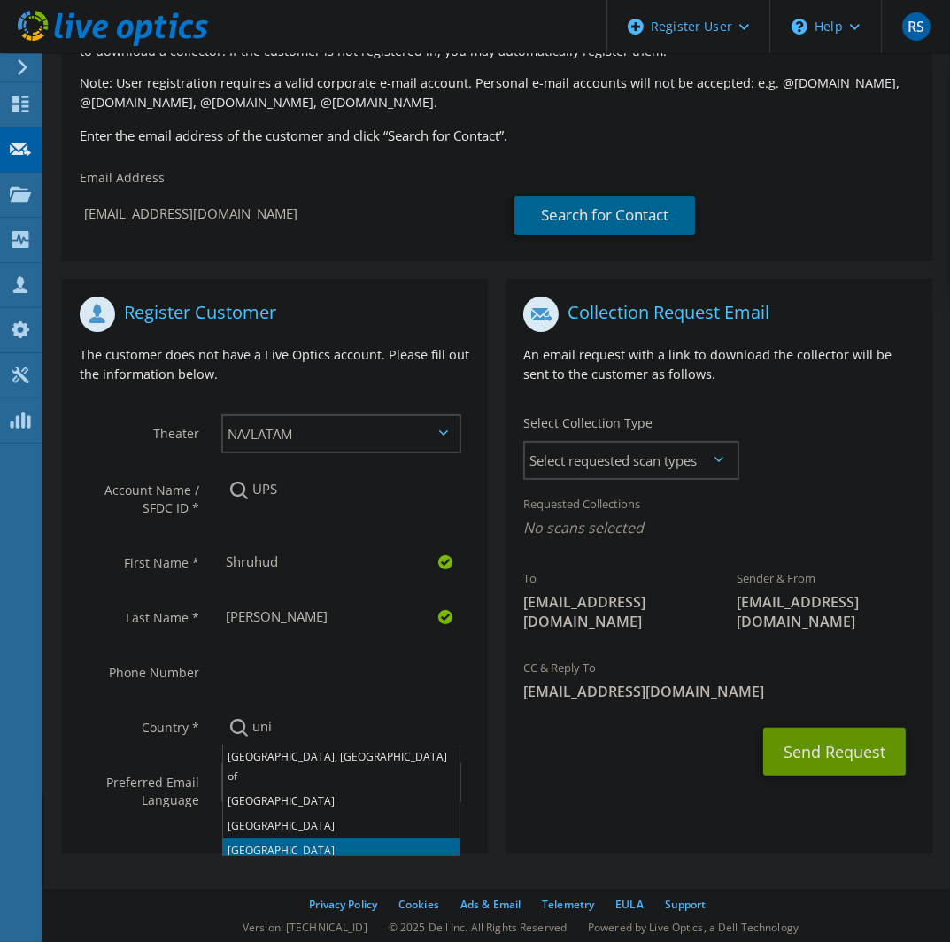
click at [309, 838] on li "[GEOGRAPHIC_DATA]" at bounding box center [341, 850] width 236 height 25
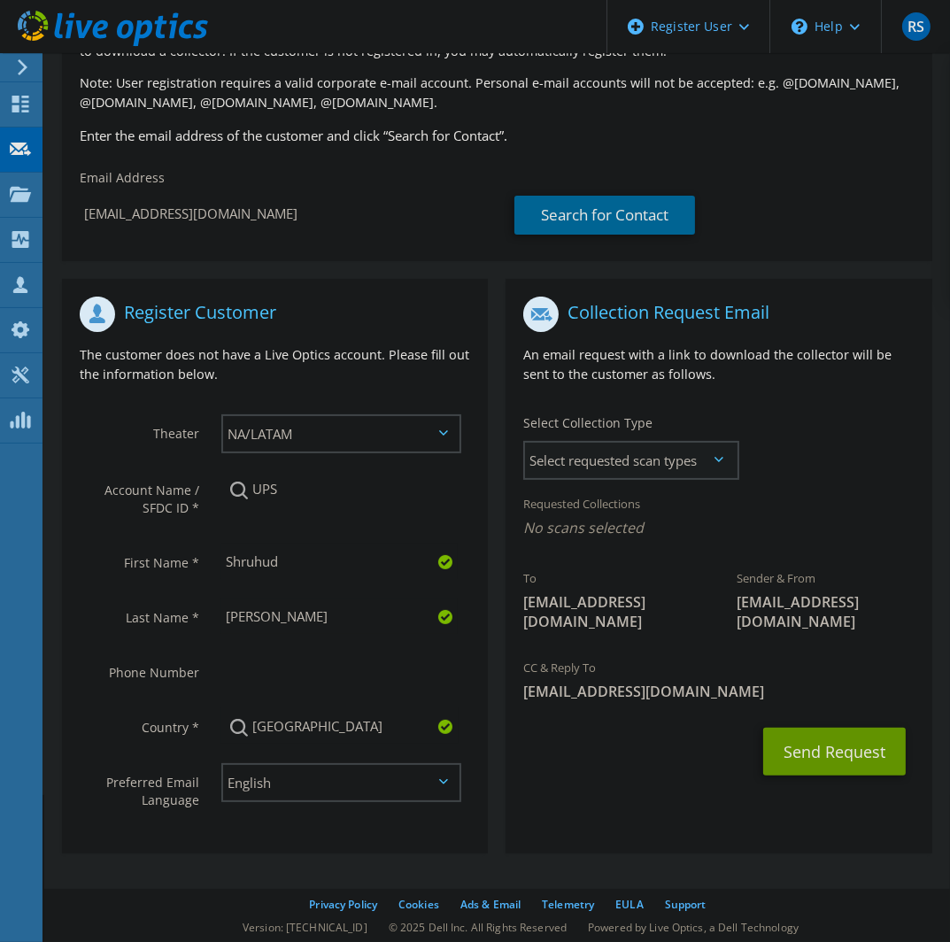
type input "[GEOGRAPHIC_DATA]"
click at [725, 465] on span "Select requested scan types" at bounding box center [630, 459] width 211 height 35
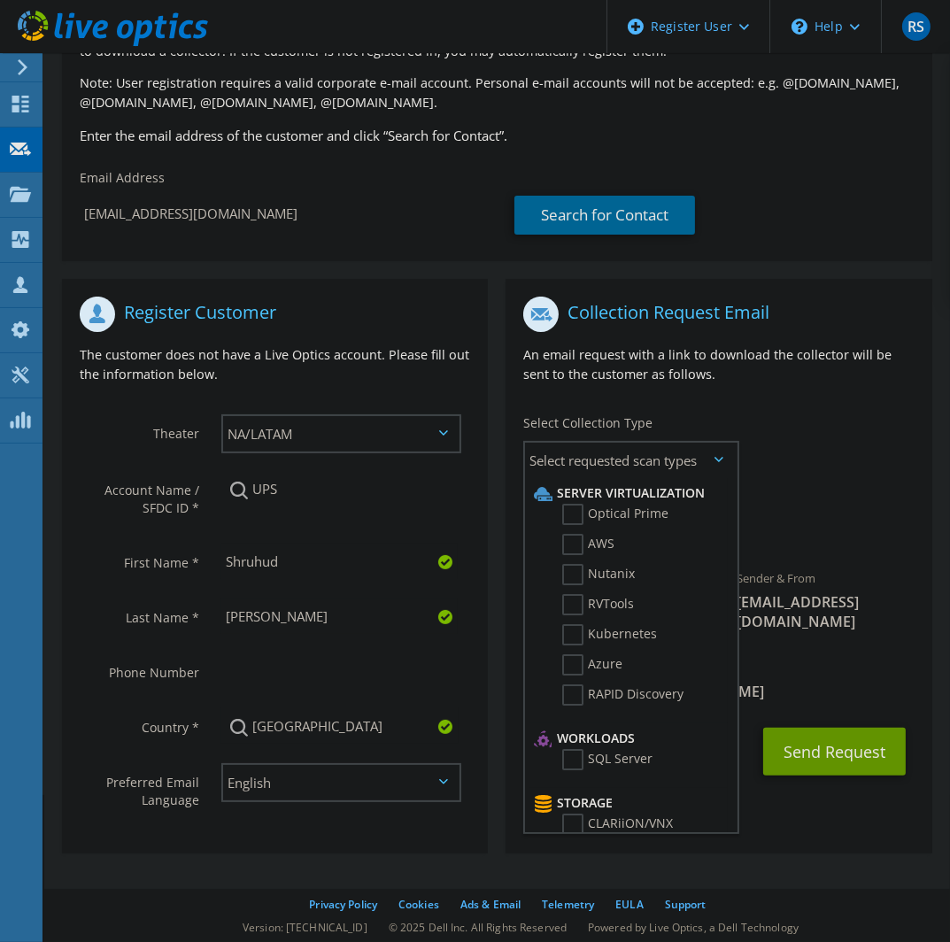
click at [808, 478] on div "To ssheth@ups.com Sender & From liveoptics@liveoptics.com" at bounding box center [718, 468] width 426 height 361
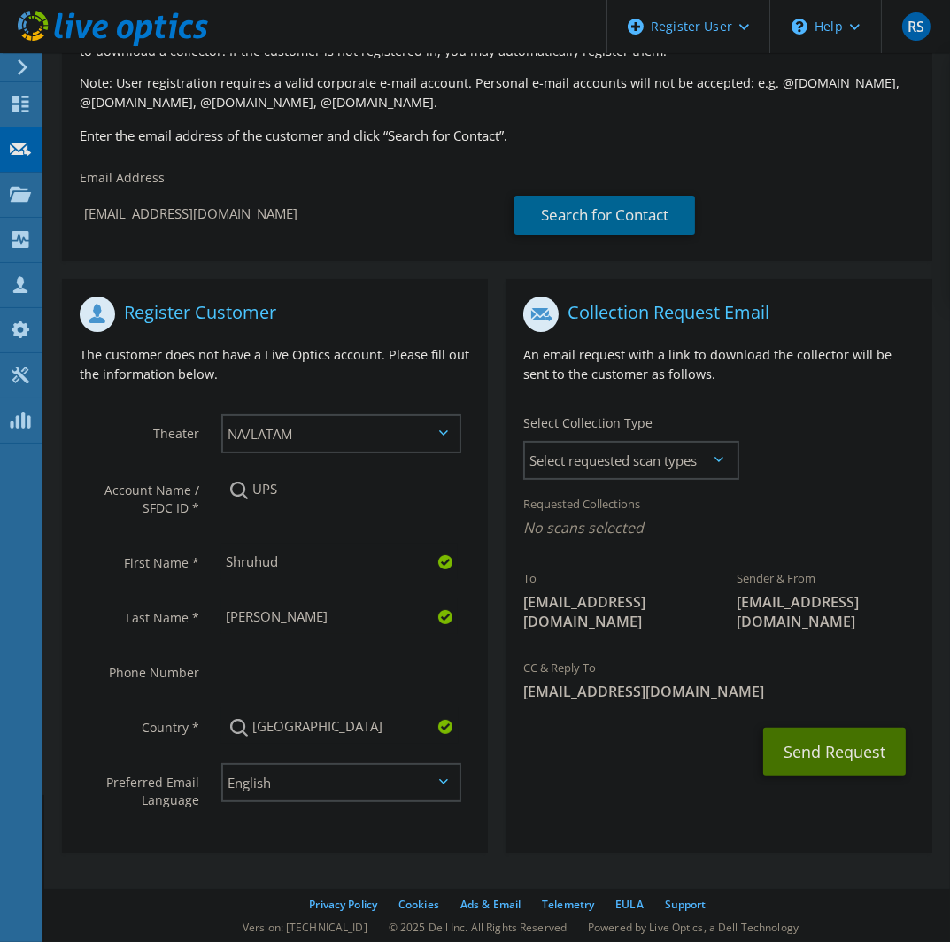
click at [837, 733] on button "Send Request" at bounding box center [834, 751] width 142 height 48
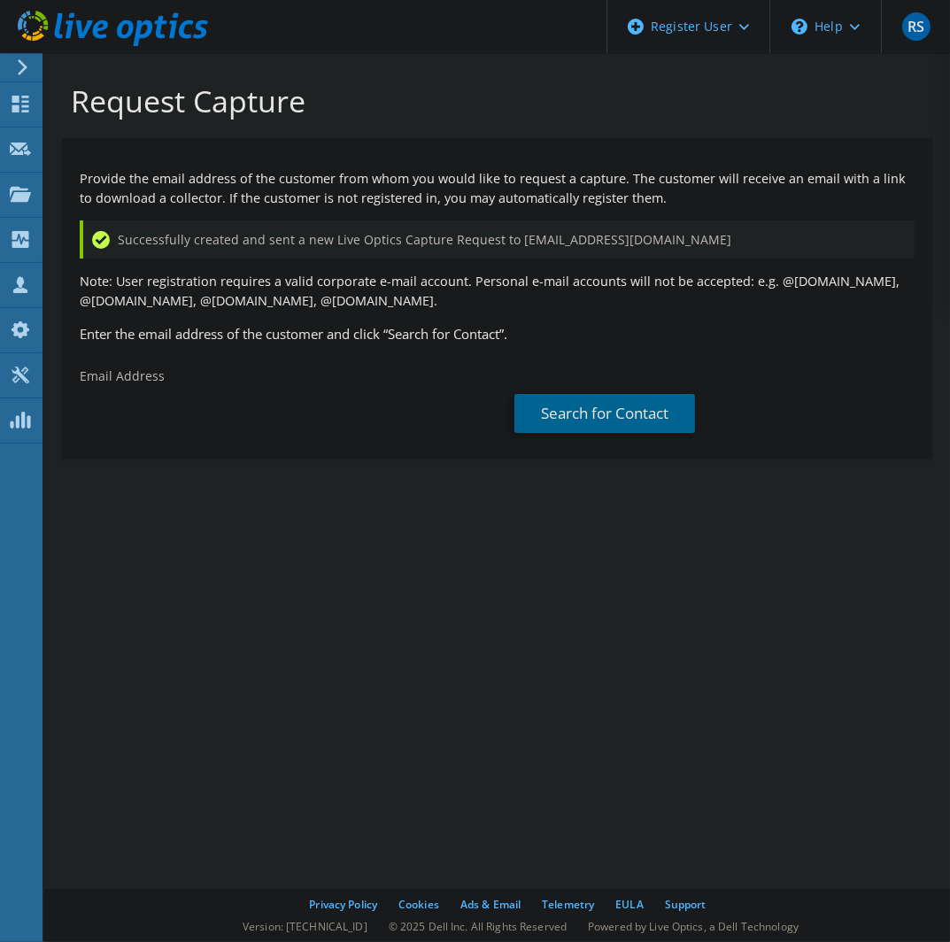
click at [172, 377] on div "Email Address" at bounding box center [279, 398] width 435 height 80
click at [180, 408] on input "text" at bounding box center [278, 411] width 396 height 35
paste input "darchibald@ups.com"
type input "darchibald@ups.com"
click at [623, 419] on link "Search for Contact" at bounding box center [604, 413] width 181 height 39
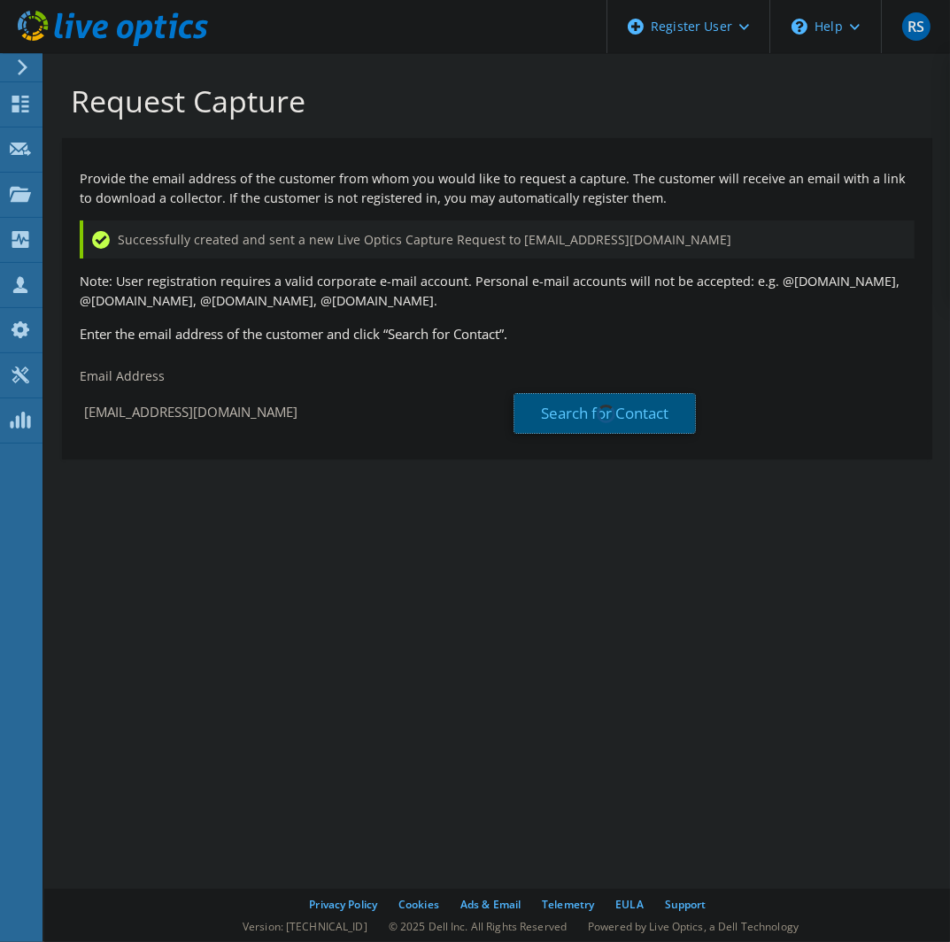
type input "The UPS Store"
type input "Damion"
type input "Archibald"
type input "United States"
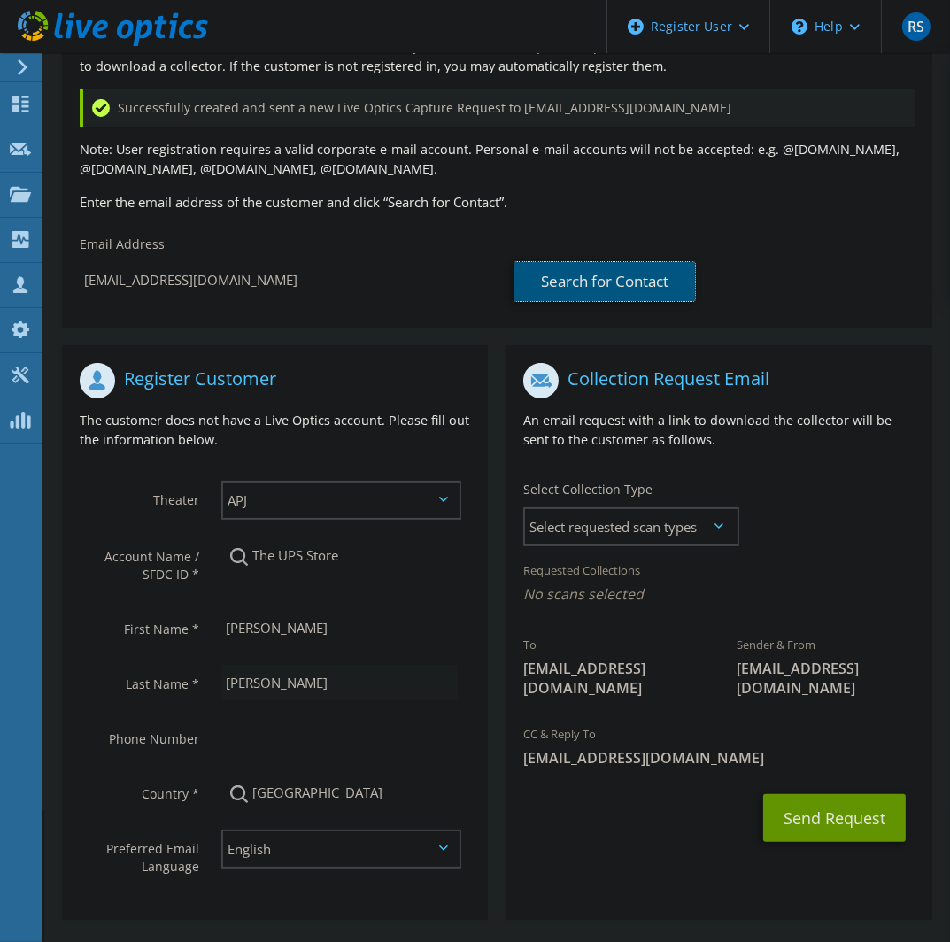
scroll to position [198, 0]
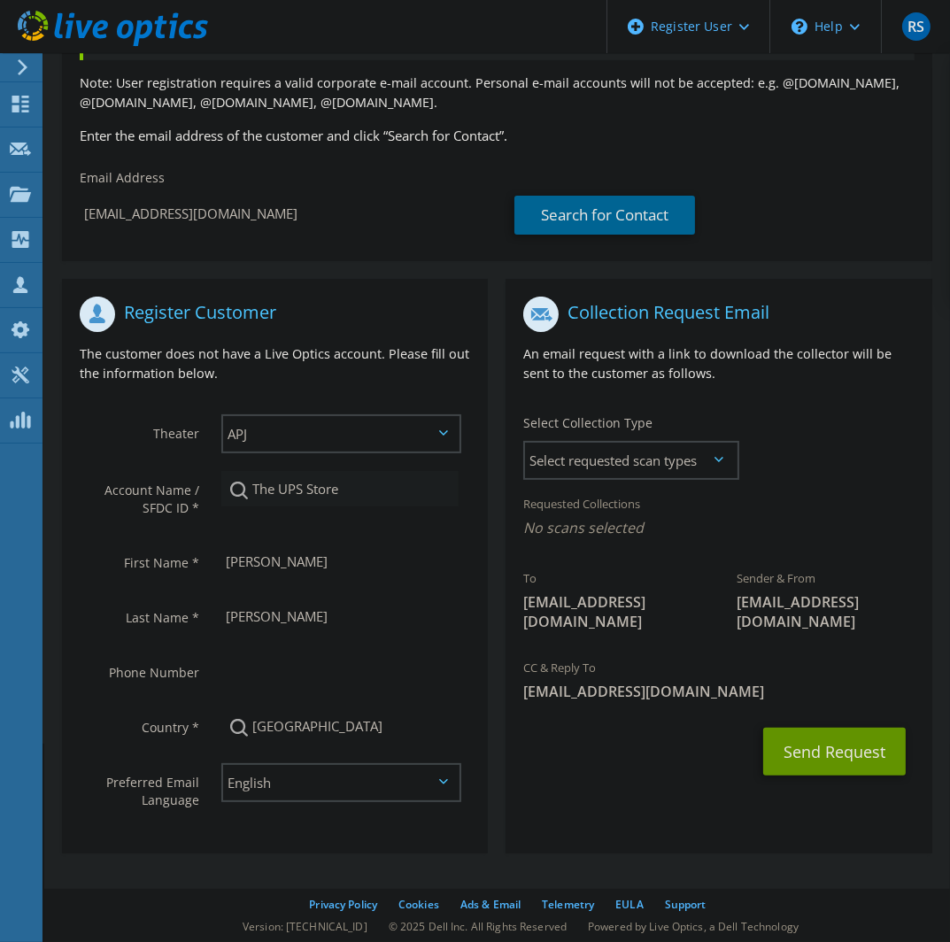
click at [372, 494] on input "The UPS Store" at bounding box center [339, 488] width 237 height 35
type input "T"
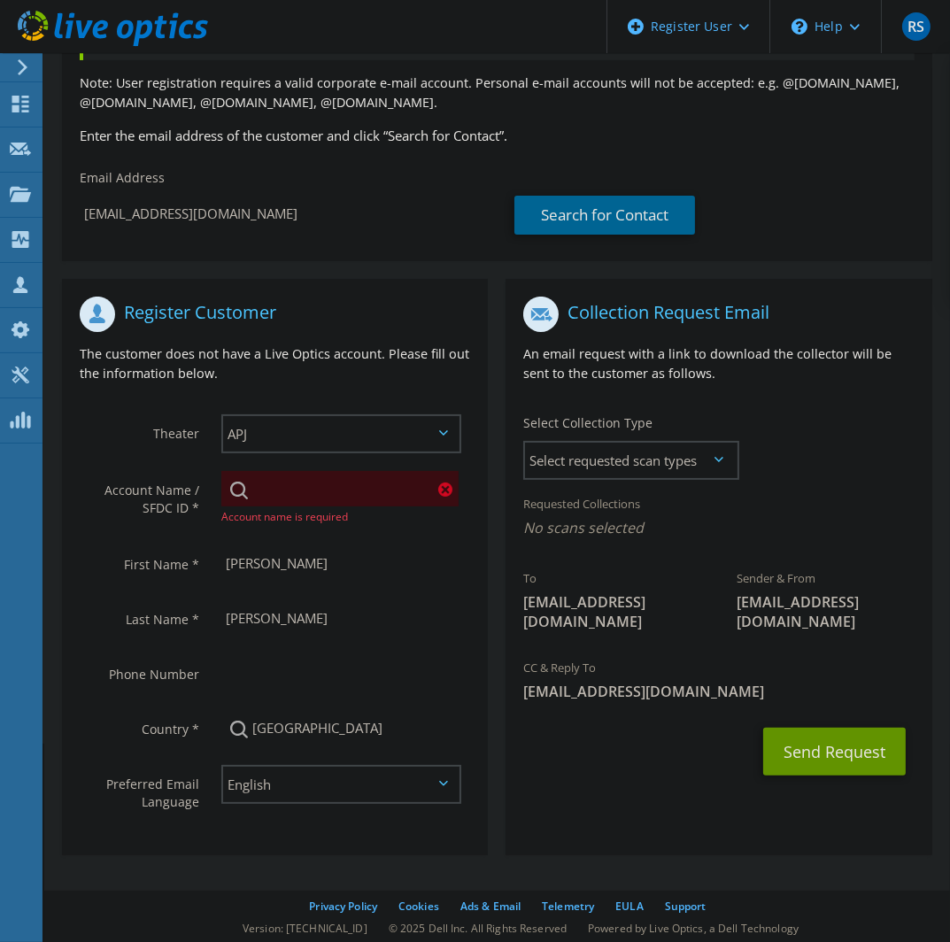
click at [372, 494] on input "search" at bounding box center [339, 488] width 237 height 35
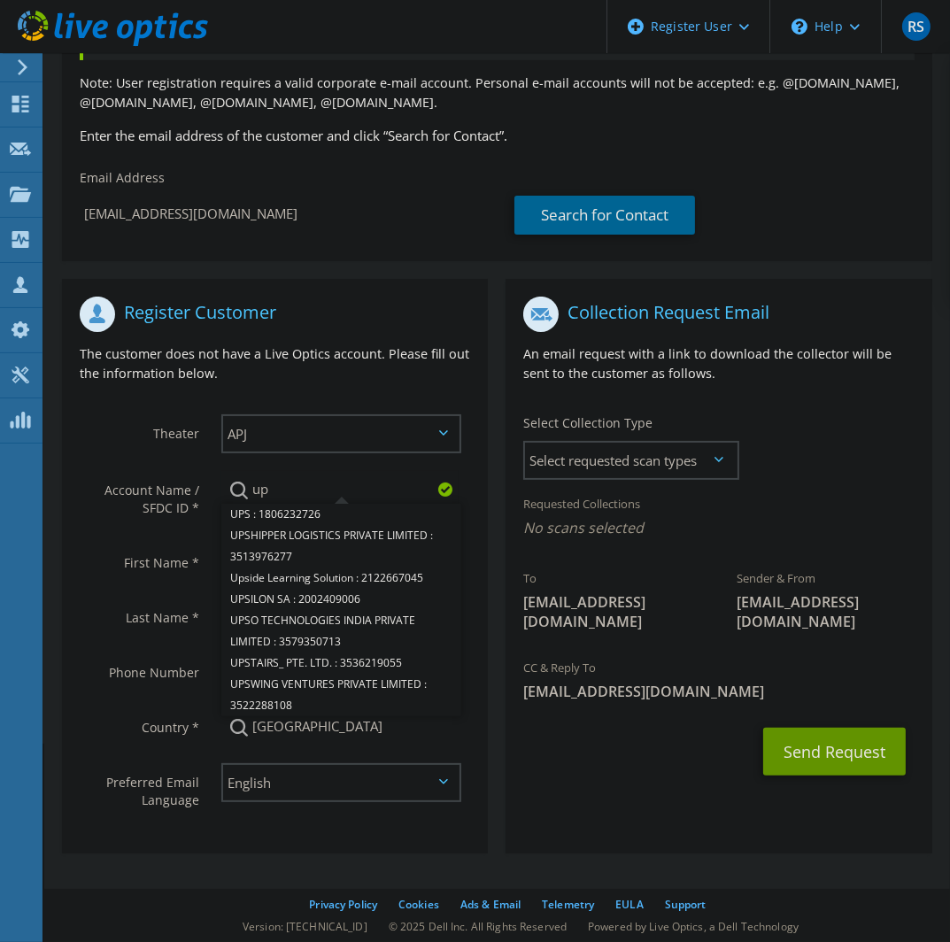
type input "u"
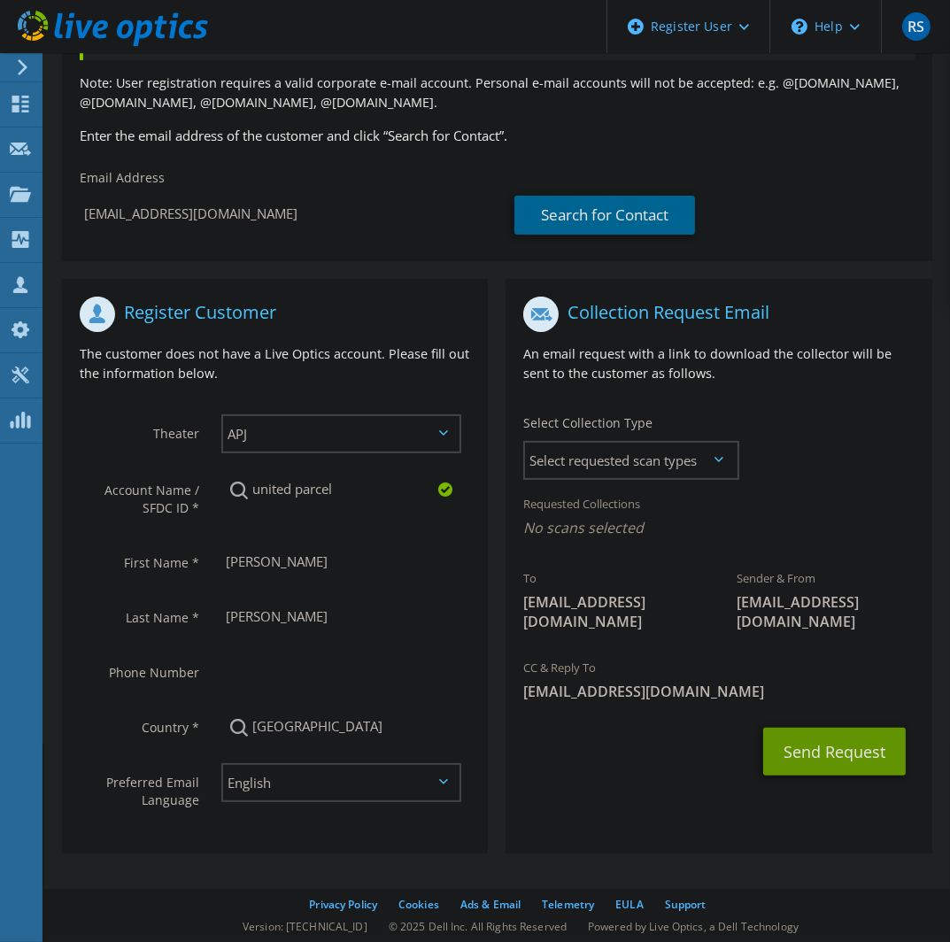
drag, startPoint x: 355, startPoint y: 484, endPoint x: 216, endPoint y: 496, distance: 139.4
click at [216, 496] on div "united parcel United Parcel Service (M) Sdn Bhd : 2122981461 UNITED PARCEL SERV…" at bounding box center [346, 488] width 284 height 53
paste input "597545660"
click at [351, 495] on input "597545660" at bounding box center [339, 488] width 237 height 35
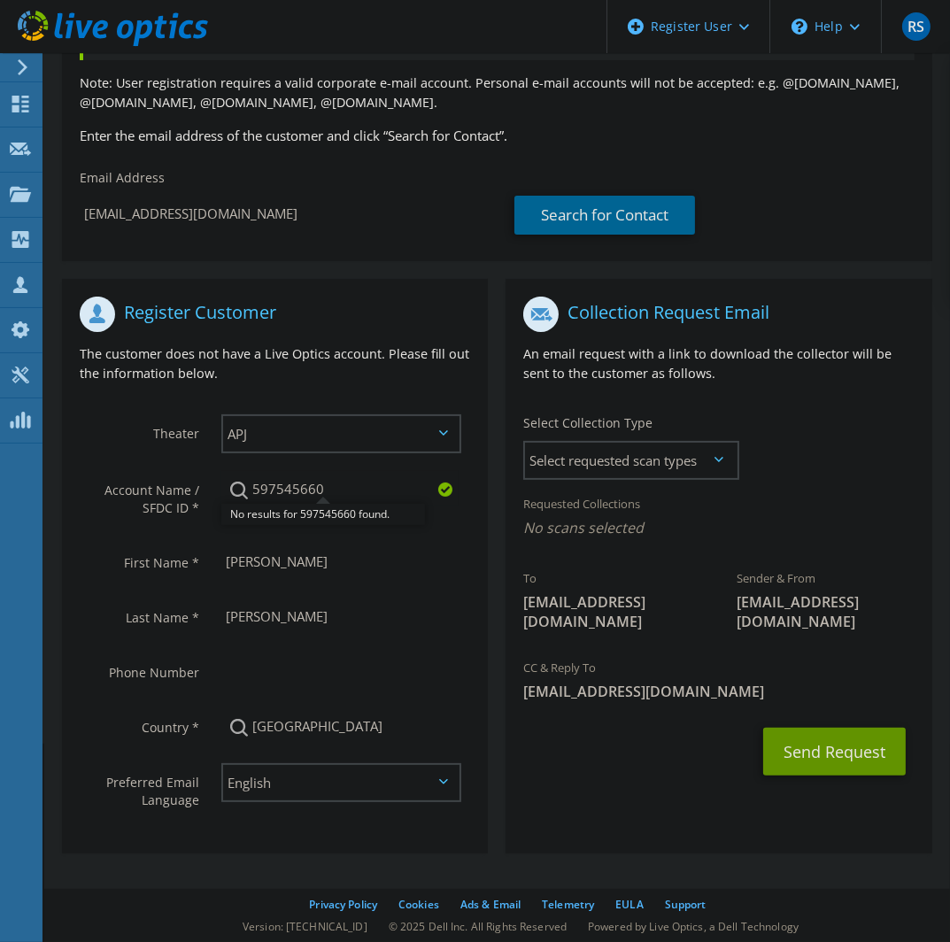
drag, startPoint x: 345, startPoint y: 489, endPoint x: 220, endPoint y: 500, distance: 125.2
click at [220, 500] on div "597545660 No results for 597545660 found." at bounding box center [346, 488] width 284 height 53
paste input "UNITED PARCEL SERVICE AMER INC"
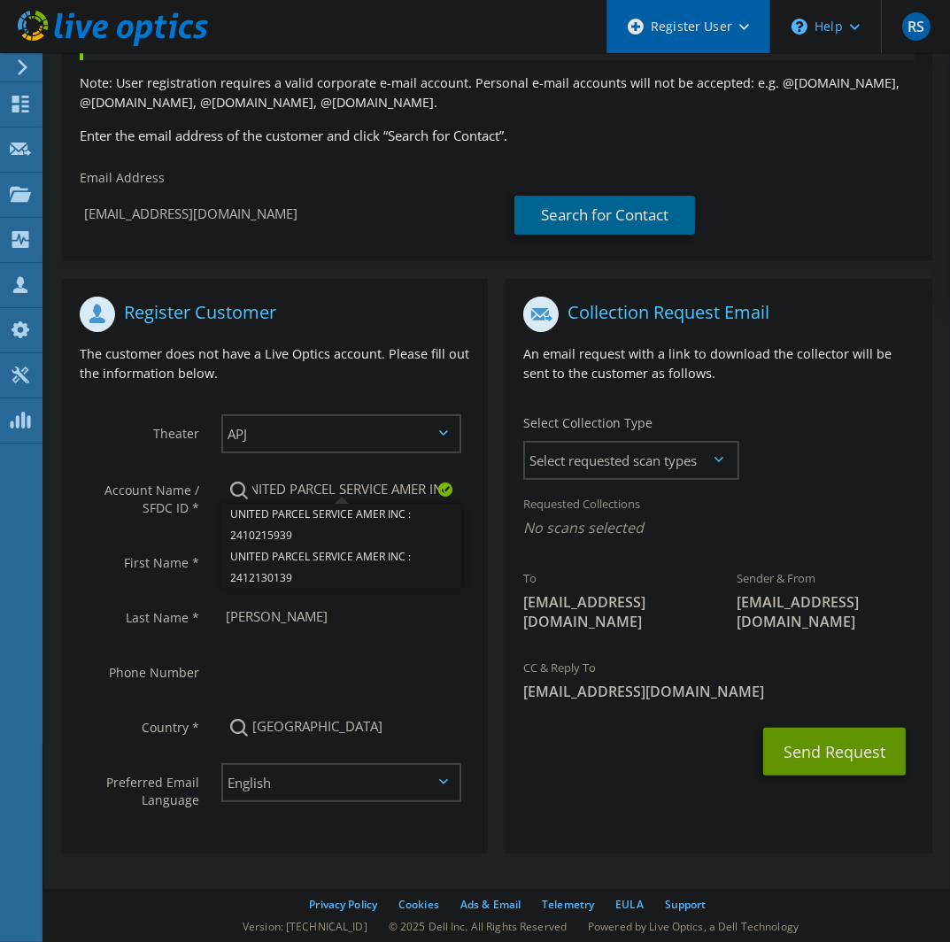
scroll to position [0, 0]
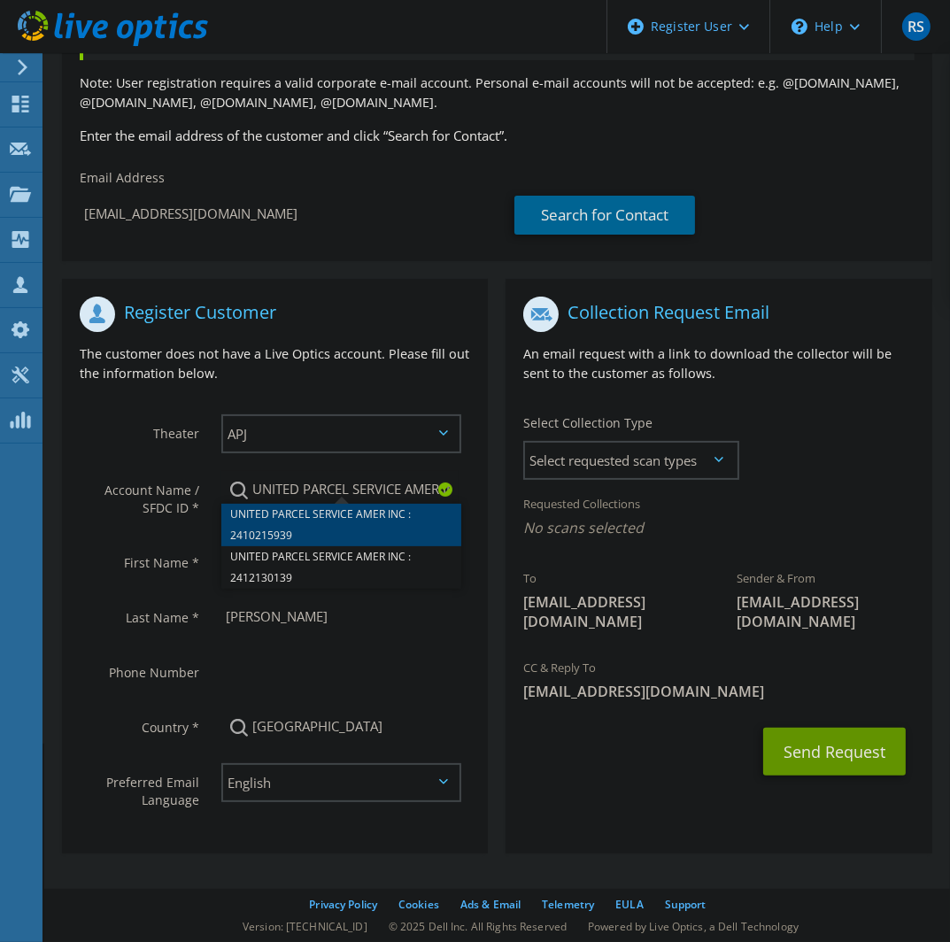
click at [341, 514] on li "UNITED PARCEL SERVICE AMER INC : 2410215939" at bounding box center [341, 525] width 240 height 42
type input "UNITED PARCEL SERVICE AMER INC : 2410215939"
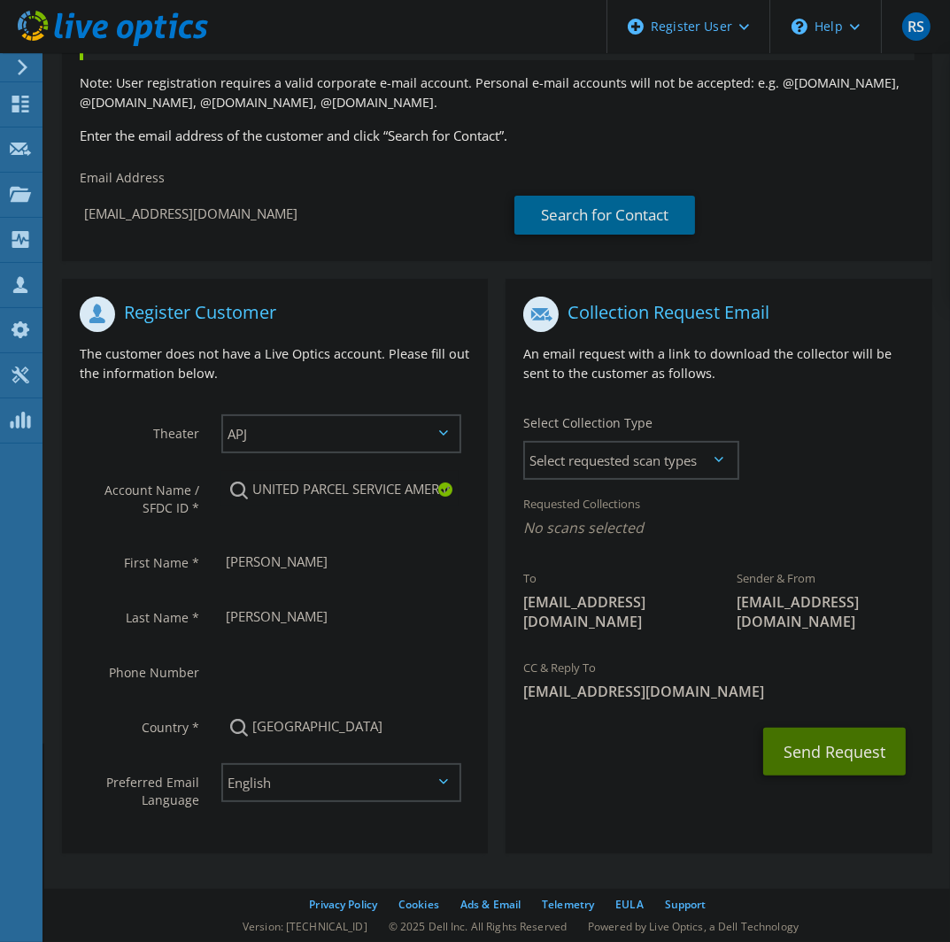
click at [828, 730] on button "Send Request" at bounding box center [834, 751] width 142 height 48
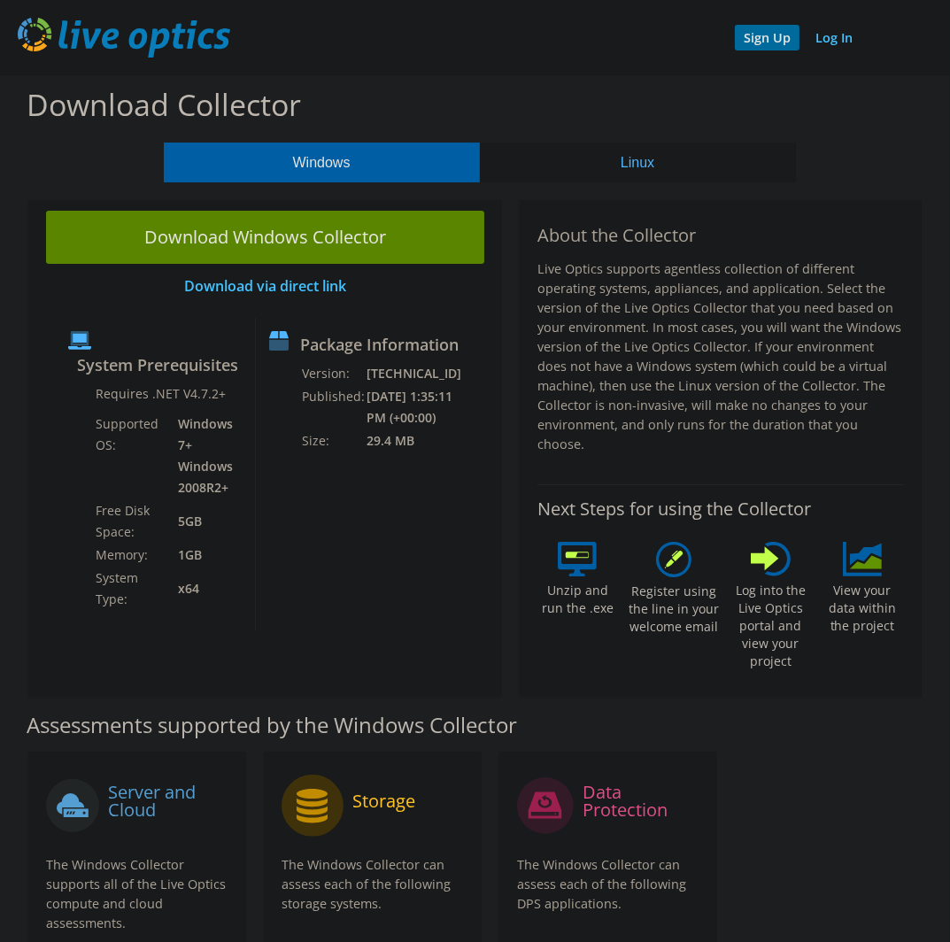
click at [773, 42] on link "Sign Up" at bounding box center [767, 38] width 65 height 26
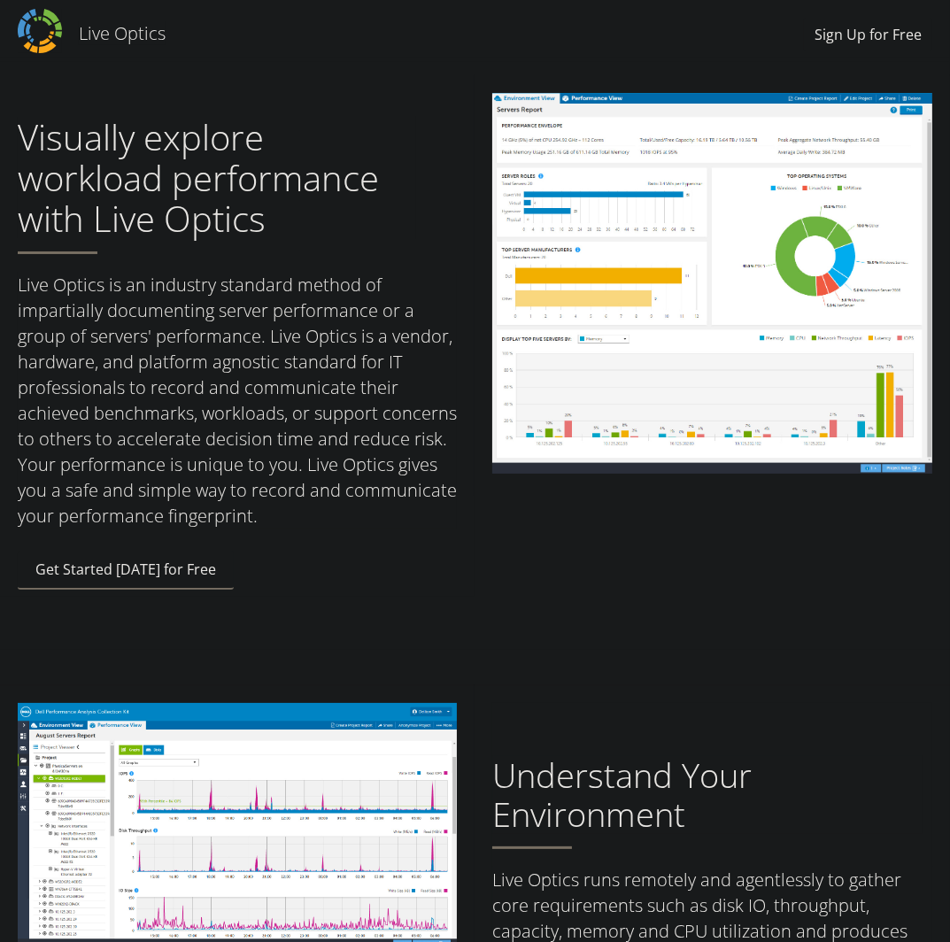
click at [773, 42] on div "Live Optics Live Optics Sign Up for Free" at bounding box center [475, 30] width 950 height 53
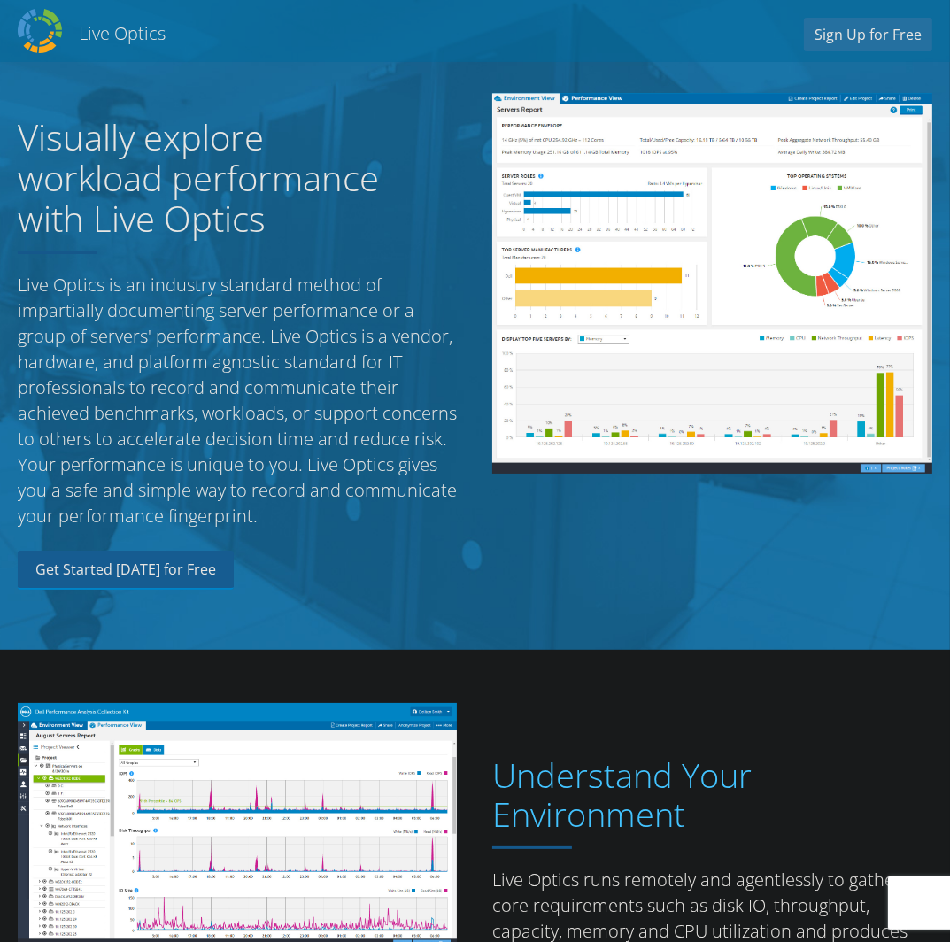
click at [289, 196] on h1 "Visually explore workload performance with Live Optics" at bounding box center [217, 178] width 398 height 122
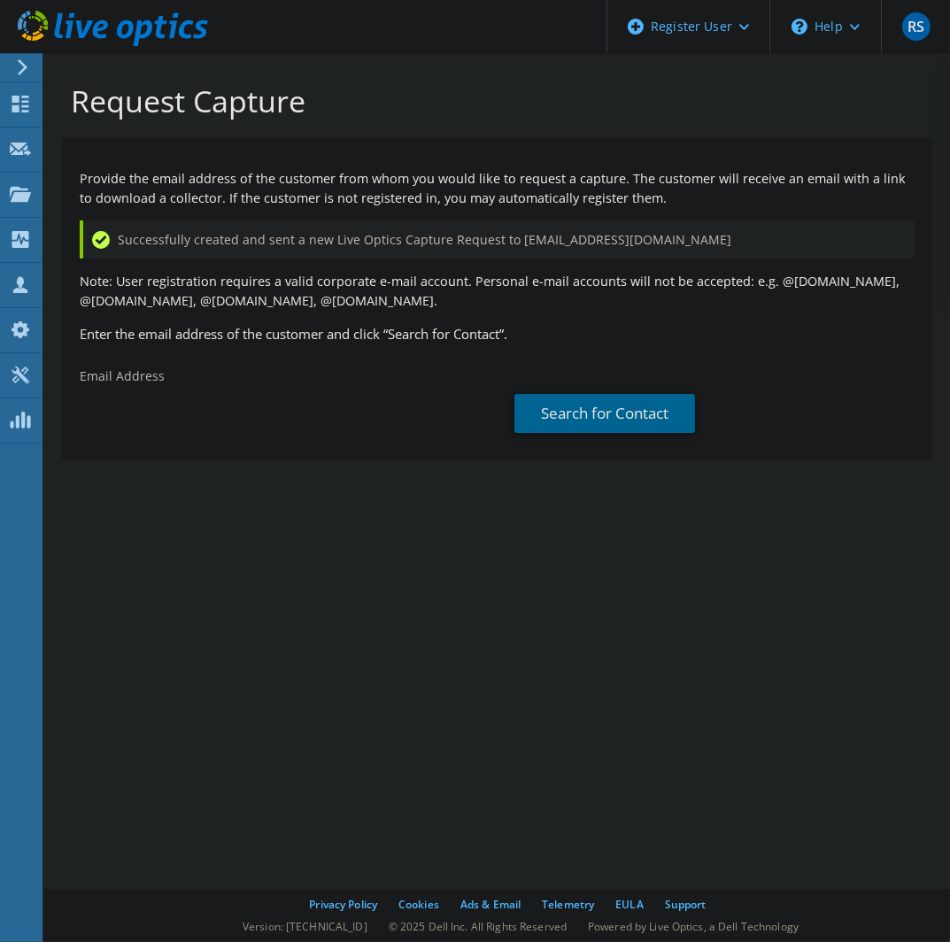
click at [828, 730] on div "Request Capture Provide the email address of the customer from whom you would l…" at bounding box center [496, 497] width 905 height 889
